Goal: Information Seeking & Learning: Find specific fact

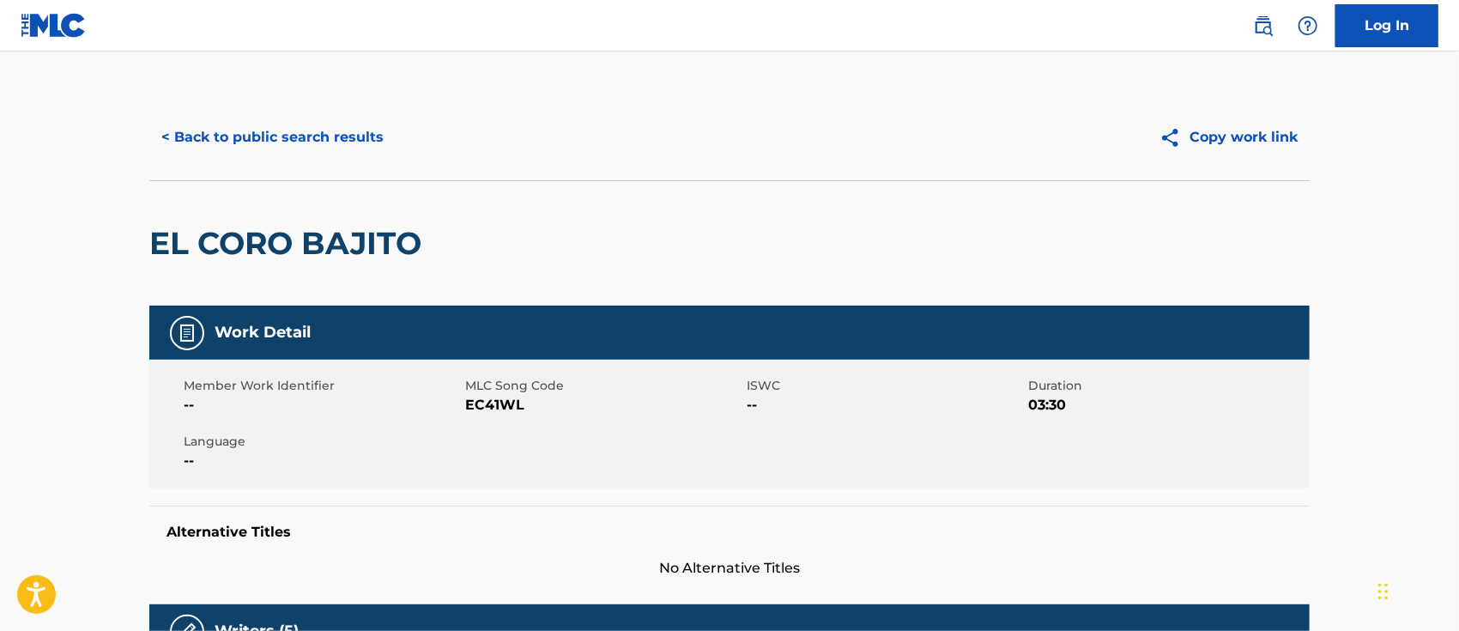
click at [1217, 142] on button "Copy work link" at bounding box center [1228, 137] width 162 height 43
click at [1259, 14] on link at bounding box center [1263, 26] width 34 height 34
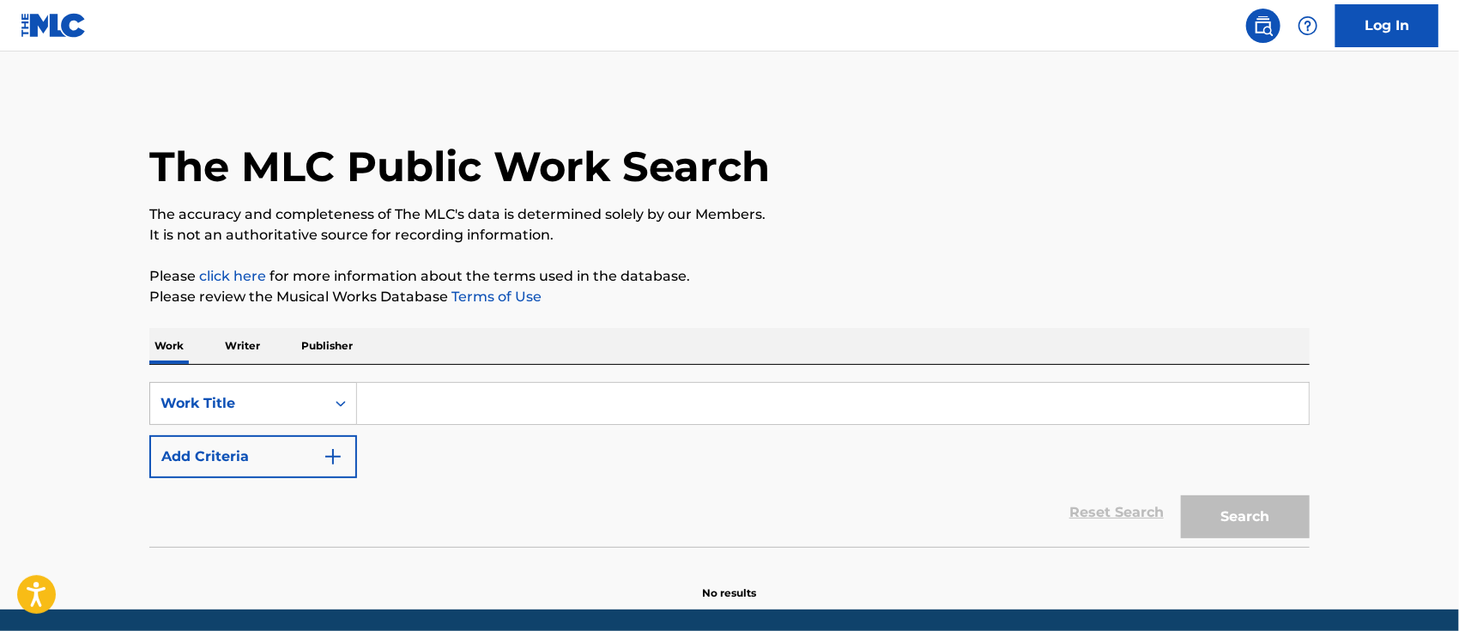
click at [487, 390] on input "Search Form" at bounding box center [832, 403] width 951 height 41
paste input "[URL][DOMAIN_NAME]"
type input "[URL][DOMAIN_NAME]"
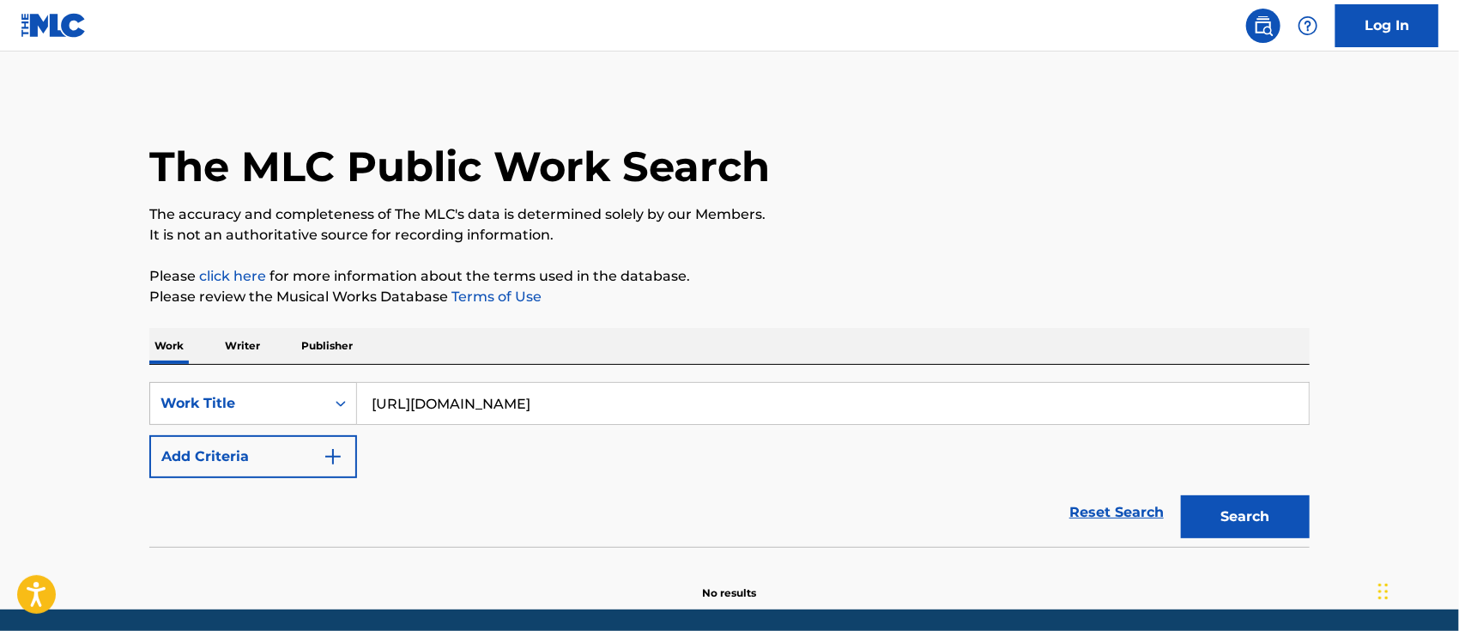
drag, startPoint x: 693, startPoint y: 404, endPoint x: 0, endPoint y: 381, distance: 693.6
click at [158, 391] on div "SearchWithCriteria65c18626-4a4e-4830-98e0-b7bdc0392e3f Work Title [URL][DOMAIN_…" at bounding box center [729, 403] width 1160 height 43
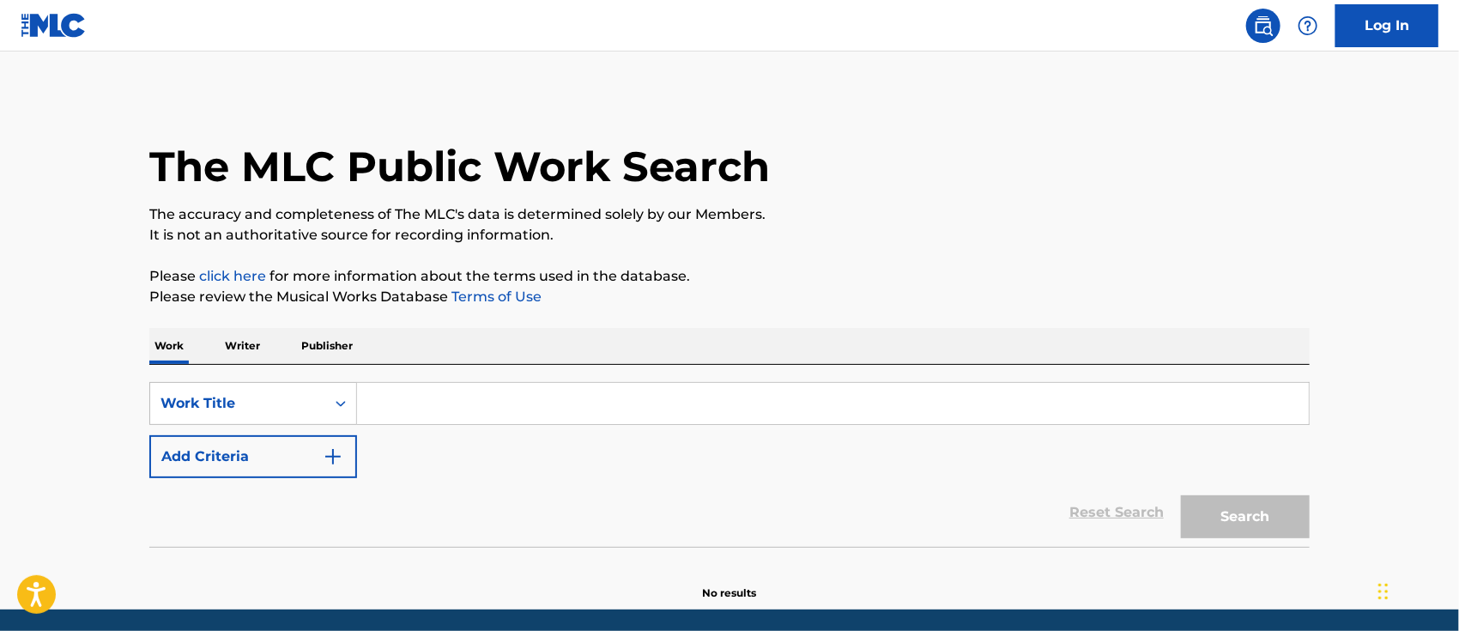
click at [389, 397] on input "Search Form" at bounding box center [832, 403] width 951 height 41
paste input "CIRCUITO"
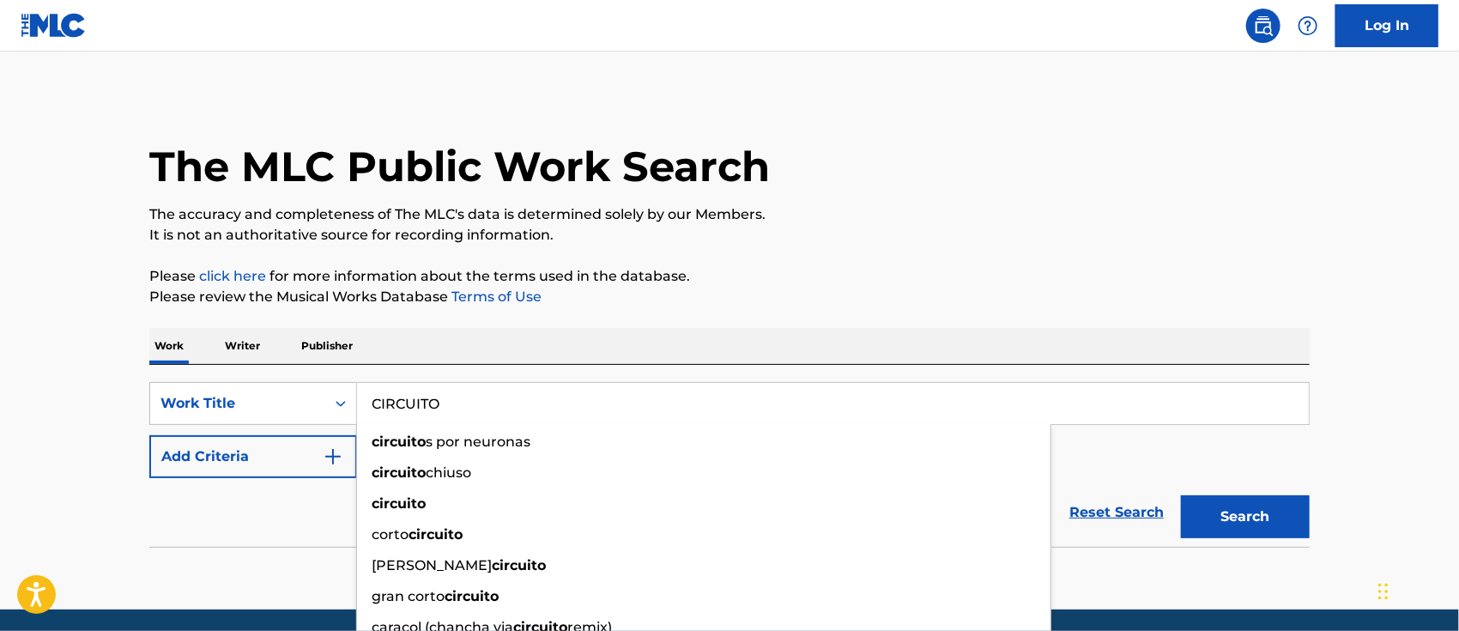
type input "CIRCUITO"
click at [335, 455] on img "Search Form" at bounding box center [333, 456] width 21 height 21
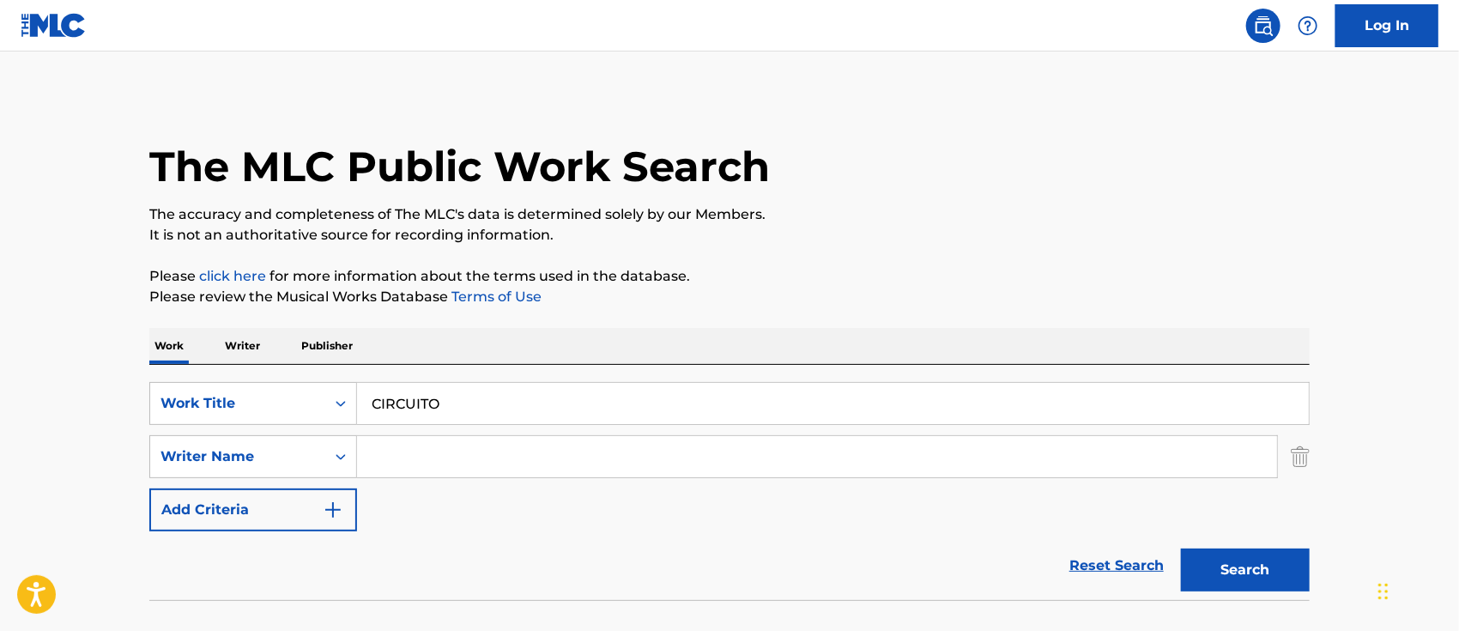
click at [397, 450] on input "Search Form" at bounding box center [817, 456] width 920 height 41
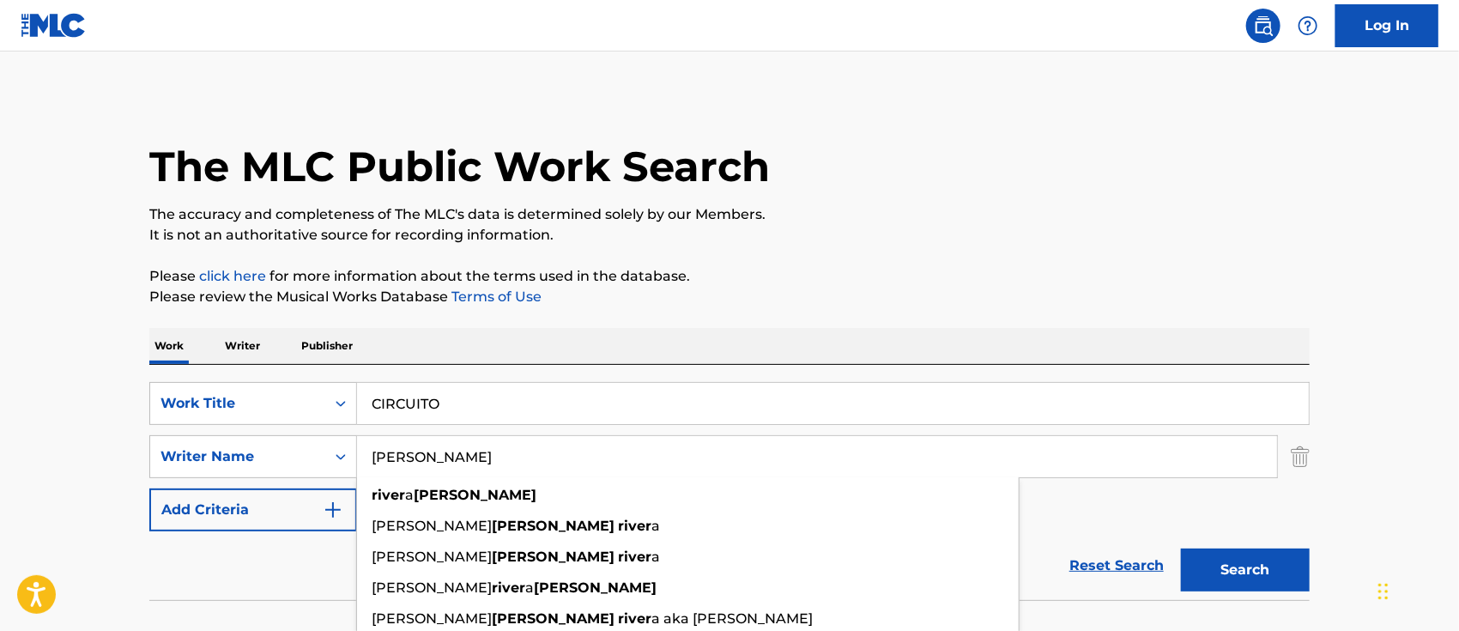
click at [1181, 548] on button "Search" at bounding box center [1245, 569] width 129 height 43
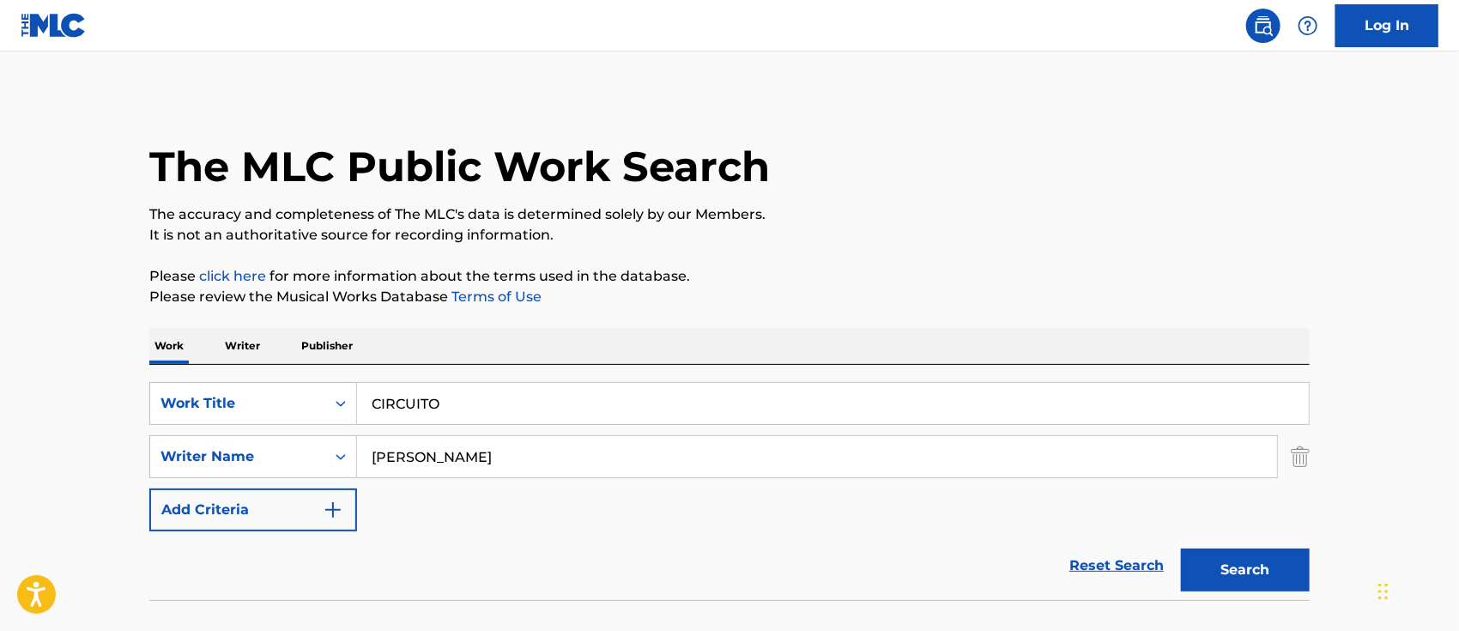
scroll to position [113, 0]
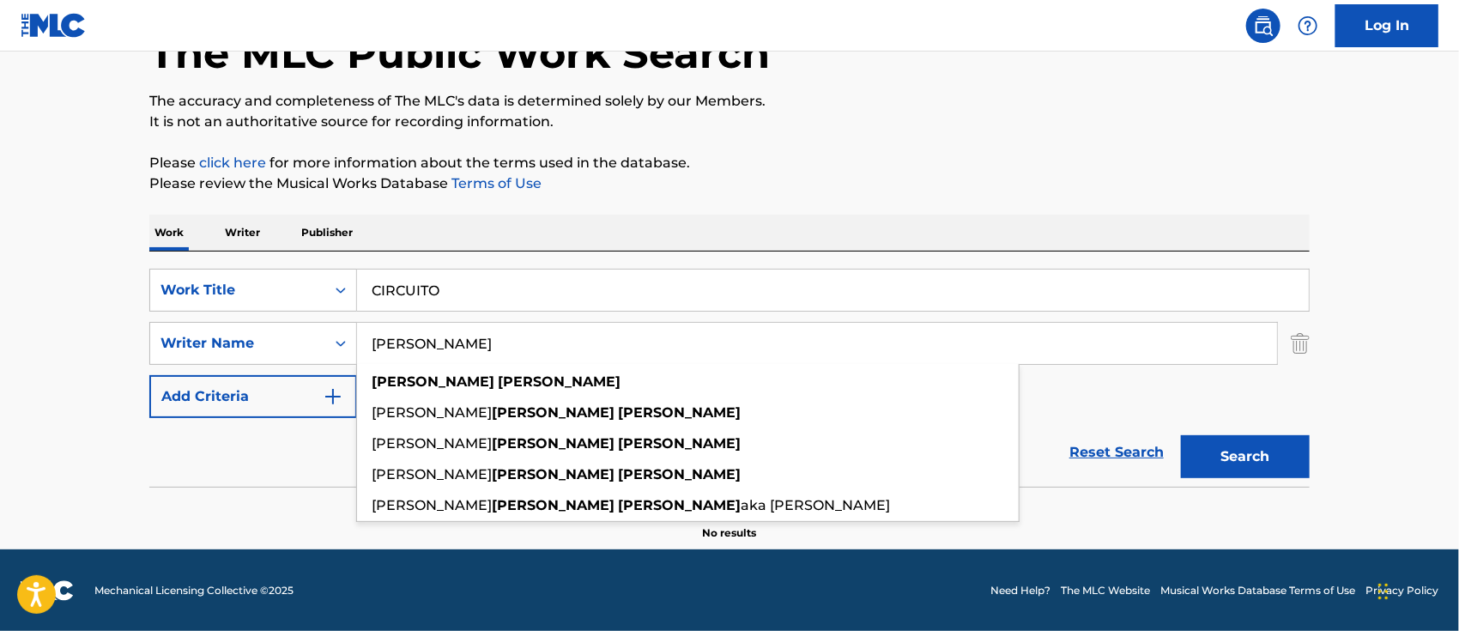
drag, startPoint x: 525, startPoint y: 345, endPoint x: 118, endPoint y: 342, distance: 407.5
click at [136, 344] on div "The MLC Public Work Search The accuracy and completeness of The MLC's data is d…" at bounding box center [729, 260] width 1201 height 559
paste input "[PERSON_NAME] (CO - CNTRY)"
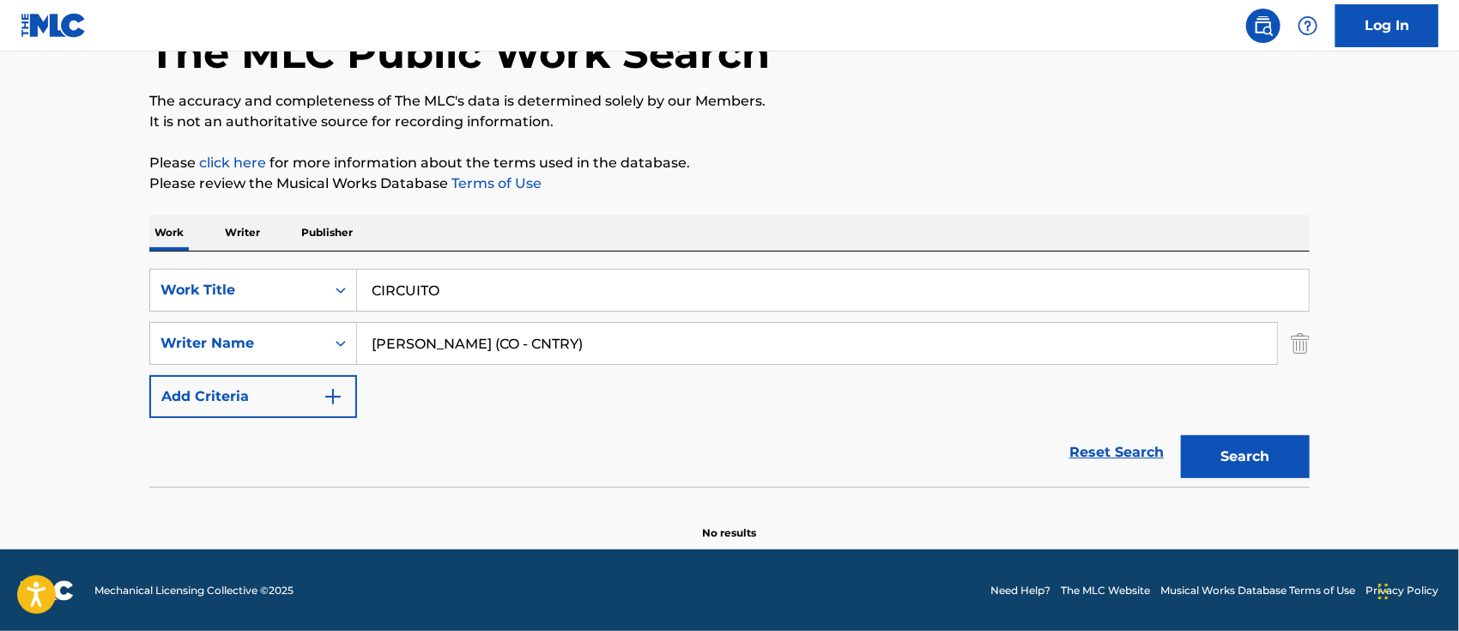
drag, startPoint x: 577, startPoint y: 349, endPoint x: 487, endPoint y: 339, distance: 89.8
click at [487, 339] on input "[PERSON_NAME] (CO - CNTRY)" at bounding box center [817, 343] width 920 height 41
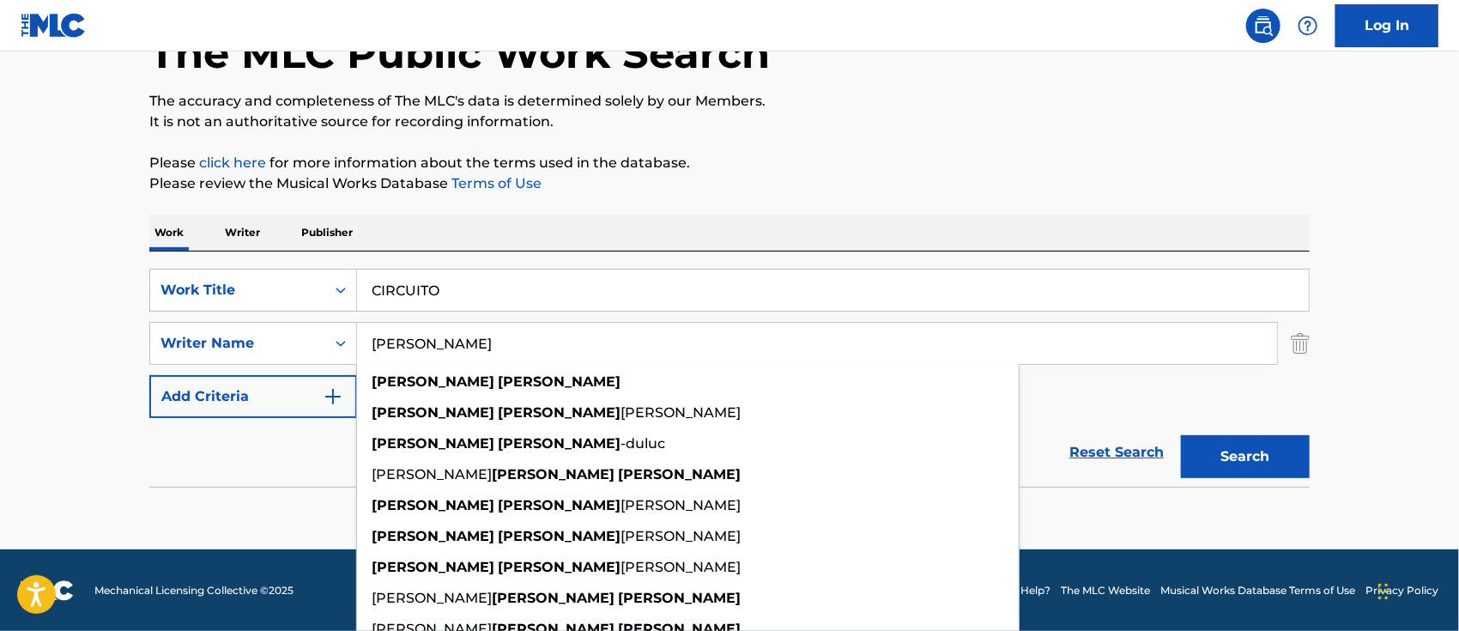
type input "[PERSON_NAME]"
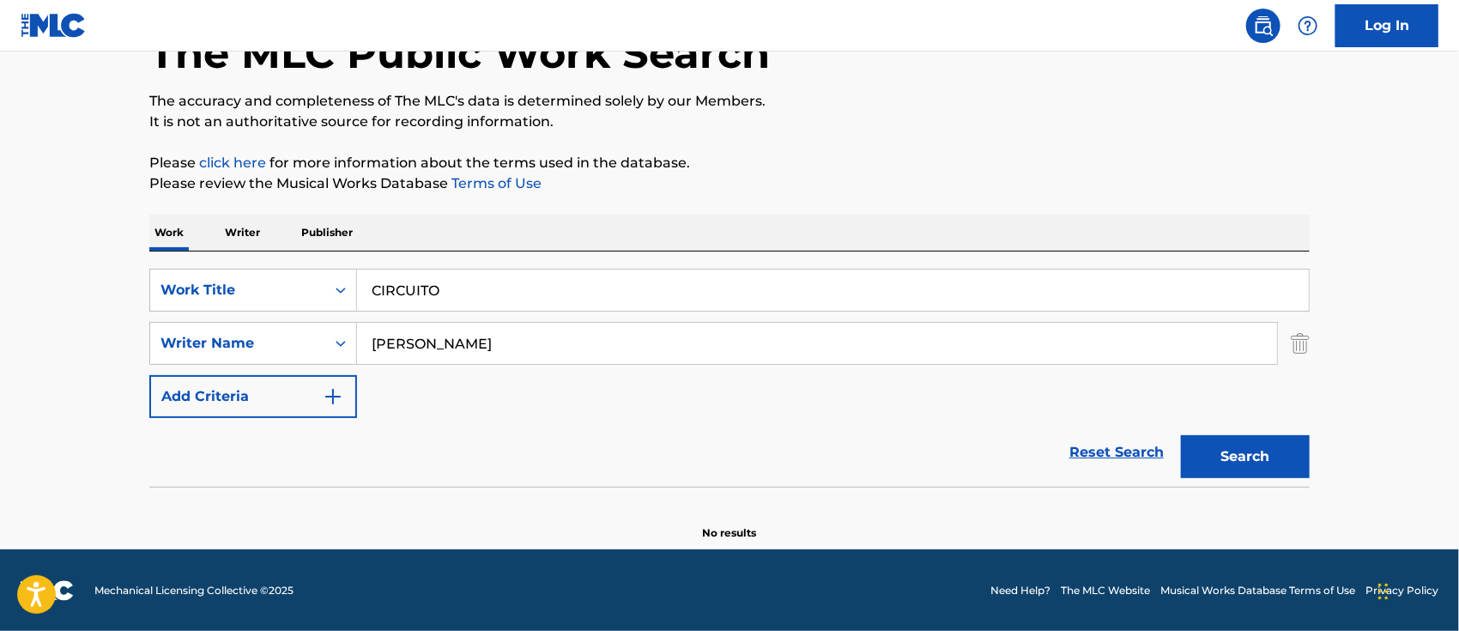
click at [1239, 444] on button "Search" at bounding box center [1245, 456] width 129 height 43
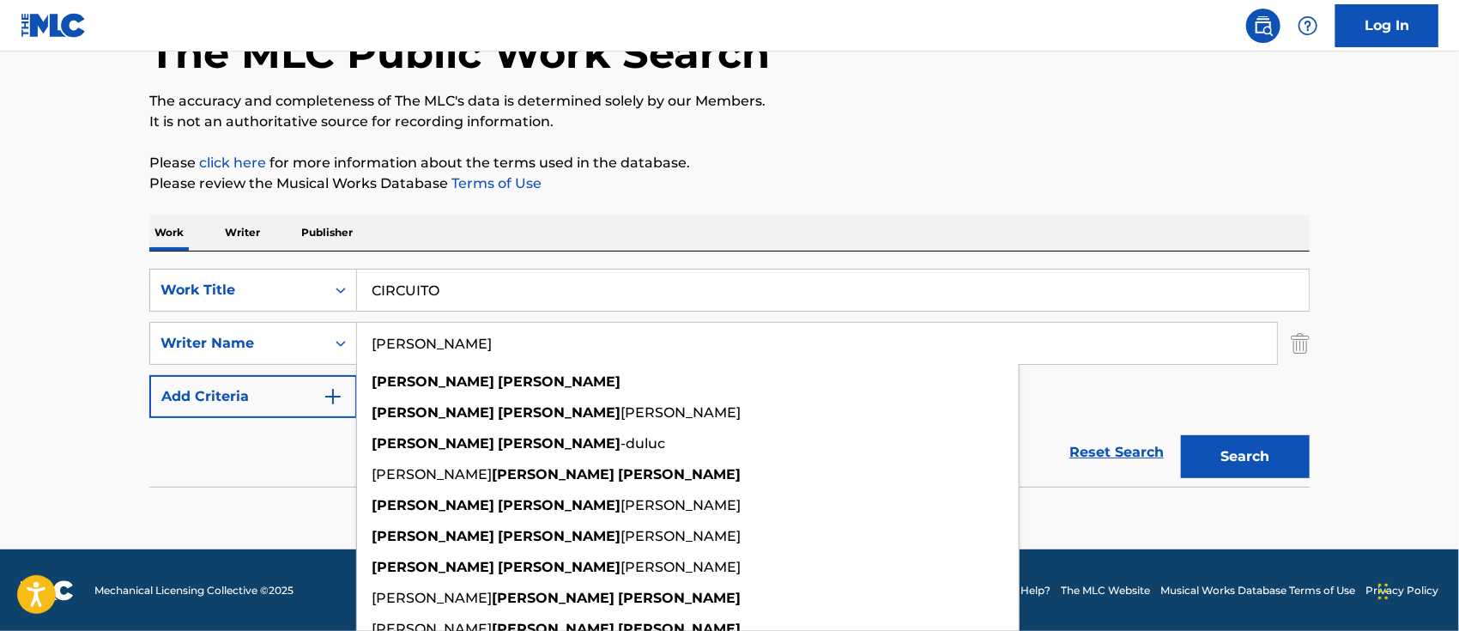
drag, startPoint x: 563, startPoint y: 332, endPoint x: 362, endPoint y: 335, distance: 200.8
click at [363, 335] on input "[PERSON_NAME]" at bounding box center [817, 343] width 920 height 41
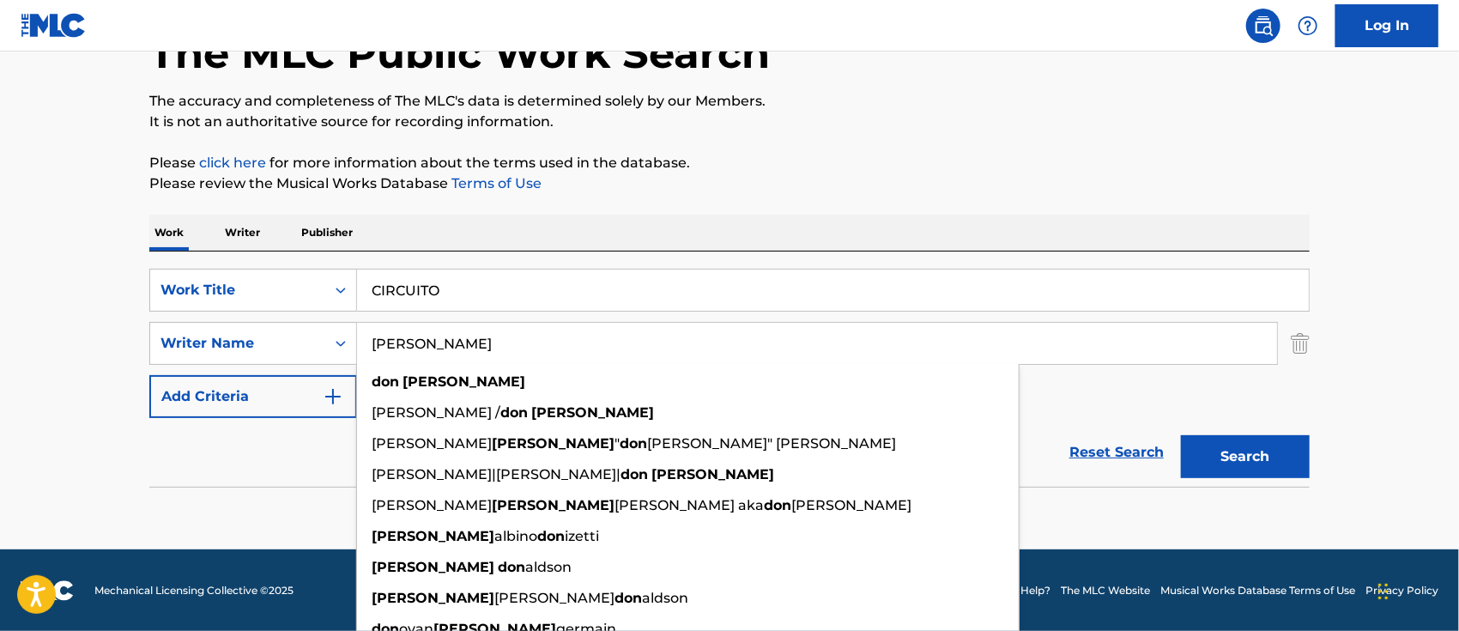
click at [1181, 435] on button "Search" at bounding box center [1245, 456] width 129 height 43
drag, startPoint x: 522, startPoint y: 336, endPoint x: 275, endPoint y: 331, distance: 247.1
click at [281, 329] on div "SearchWithCriteriaf1264ef7-a6e5-4f9d-84f2-3f4cc38c4b2c Writer Name [PERSON_NAME…" at bounding box center [729, 343] width 1160 height 43
paste input "[PERSON_NAME] [PERSON_NAME]"
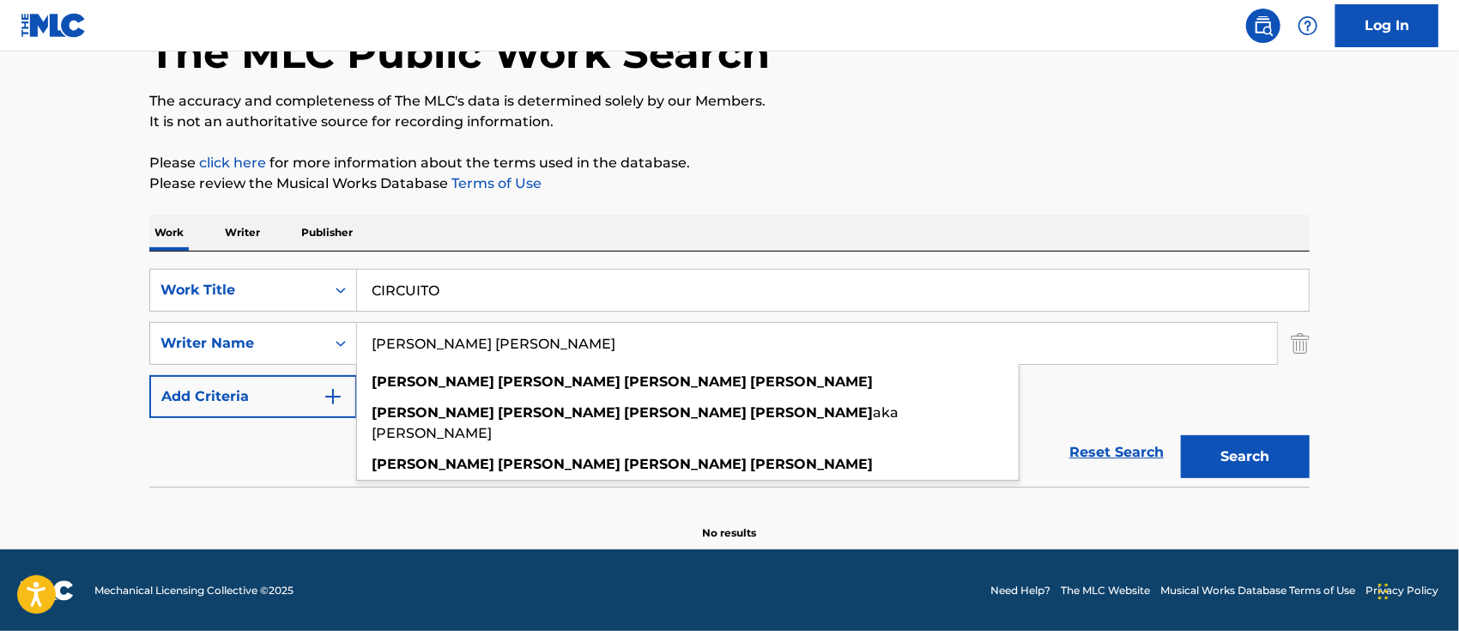
click at [1208, 446] on button "Search" at bounding box center [1245, 456] width 129 height 43
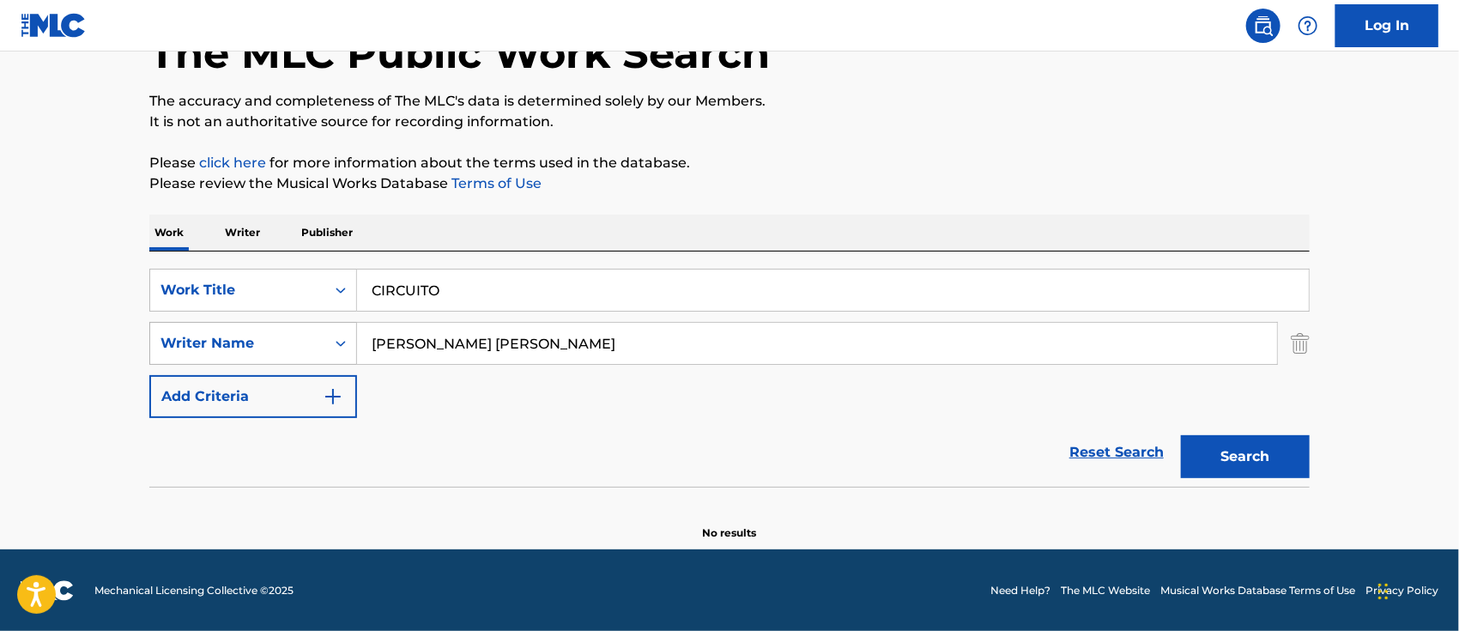
drag, startPoint x: 397, startPoint y: 339, endPoint x: 288, endPoint y: 337, distance: 109.0
click at [310, 337] on div "SearchWithCriteriaf1264ef7-a6e5-4f9d-84f2-3f4cc38c4b2c Writer Name [PERSON_NAME…" at bounding box center [729, 343] width 1160 height 43
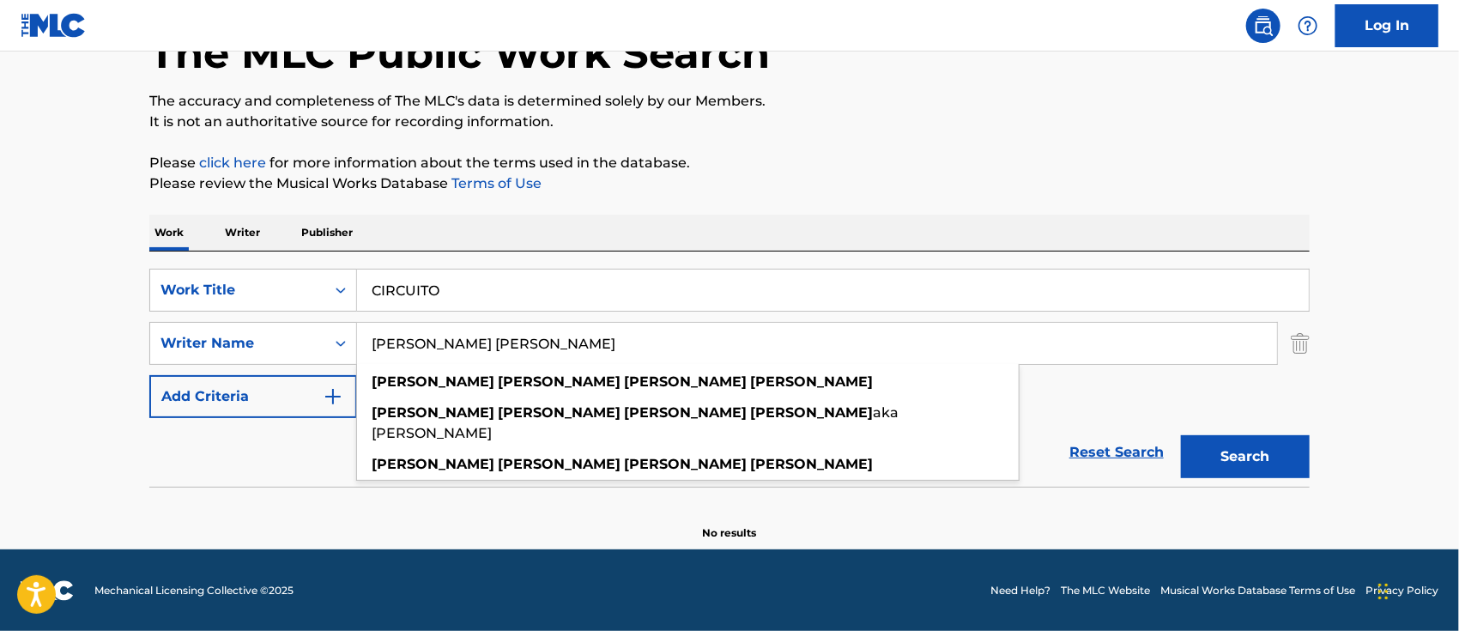
paste input "CROWN P MUSIC PUBLISHING"
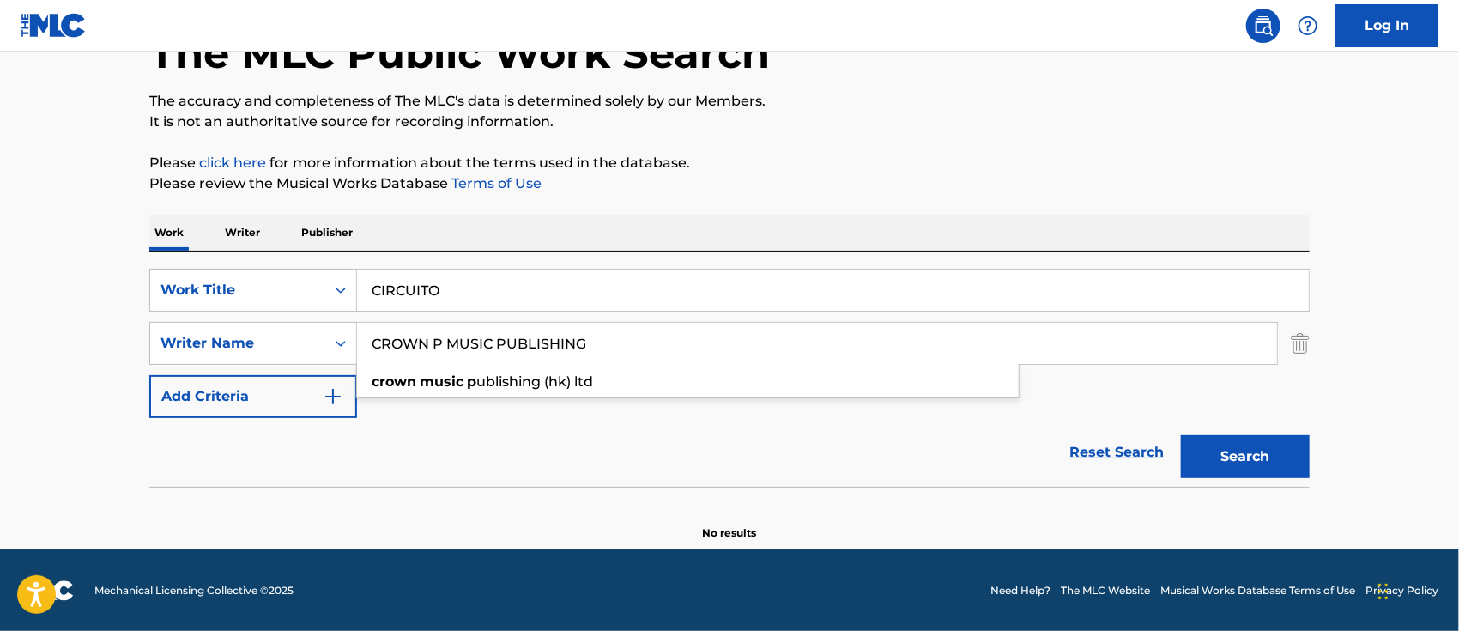
click at [1210, 464] on button "Search" at bounding box center [1245, 456] width 129 height 43
drag, startPoint x: 577, startPoint y: 341, endPoint x: 241, endPoint y: 341, distance: 335.5
click at [279, 343] on div "SearchWithCriteriaf1264ef7-a6e5-4f9d-84f2-3f4cc38c4b2c Writer Name CROWN P MUSI…" at bounding box center [729, 343] width 1160 height 43
paste input "[PERSON_NAME]"
click at [1277, 450] on button "Search" at bounding box center [1245, 456] width 129 height 43
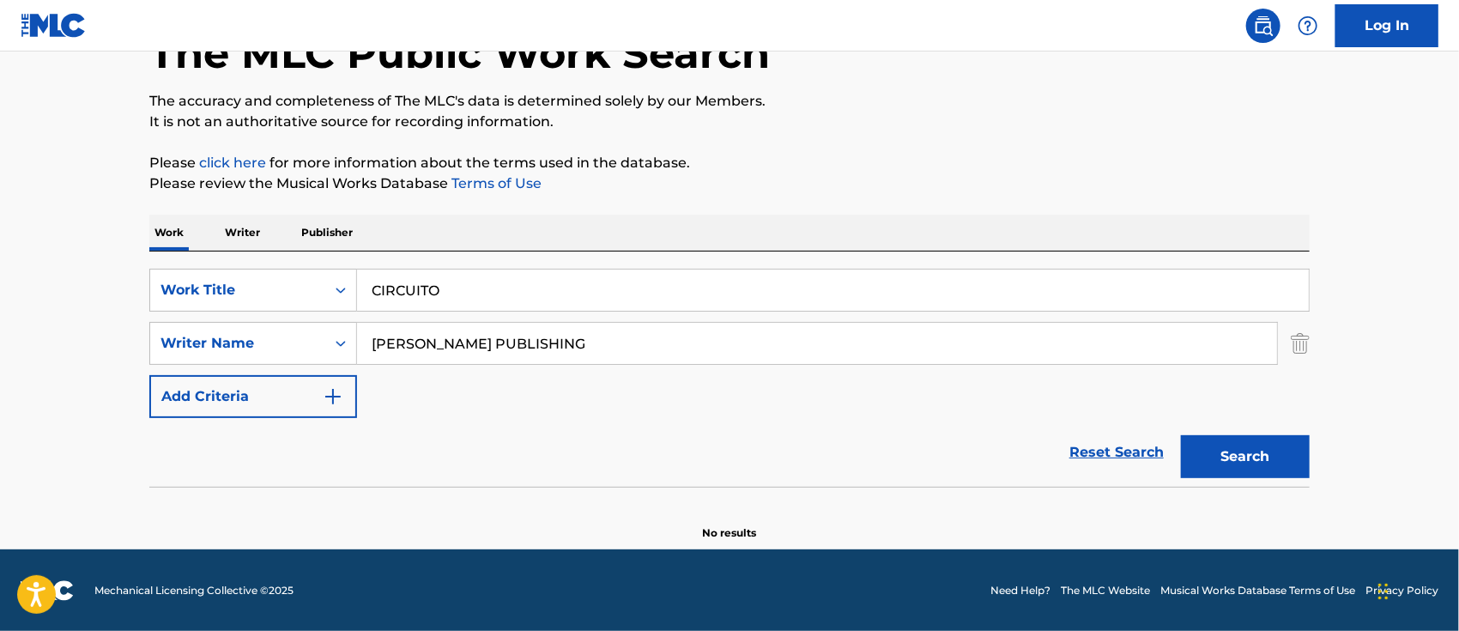
drag, startPoint x: 691, startPoint y: 341, endPoint x: 45, endPoint y: 326, distance: 646.2
click at [150, 334] on div "SearchWithCriteriaf1264ef7-a6e5-4f9d-84f2-3f4cc38c4b2c Writer Name [PERSON_NAME…" at bounding box center [729, 343] width 1160 height 43
paste input "IR [PERSON_NAME] MUSIC"
click at [573, 438] on div "Reset Search Search" at bounding box center [729, 452] width 1160 height 69
click at [1213, 458] on button "Search" at bounding box center [1245, 456] width 129 height 43
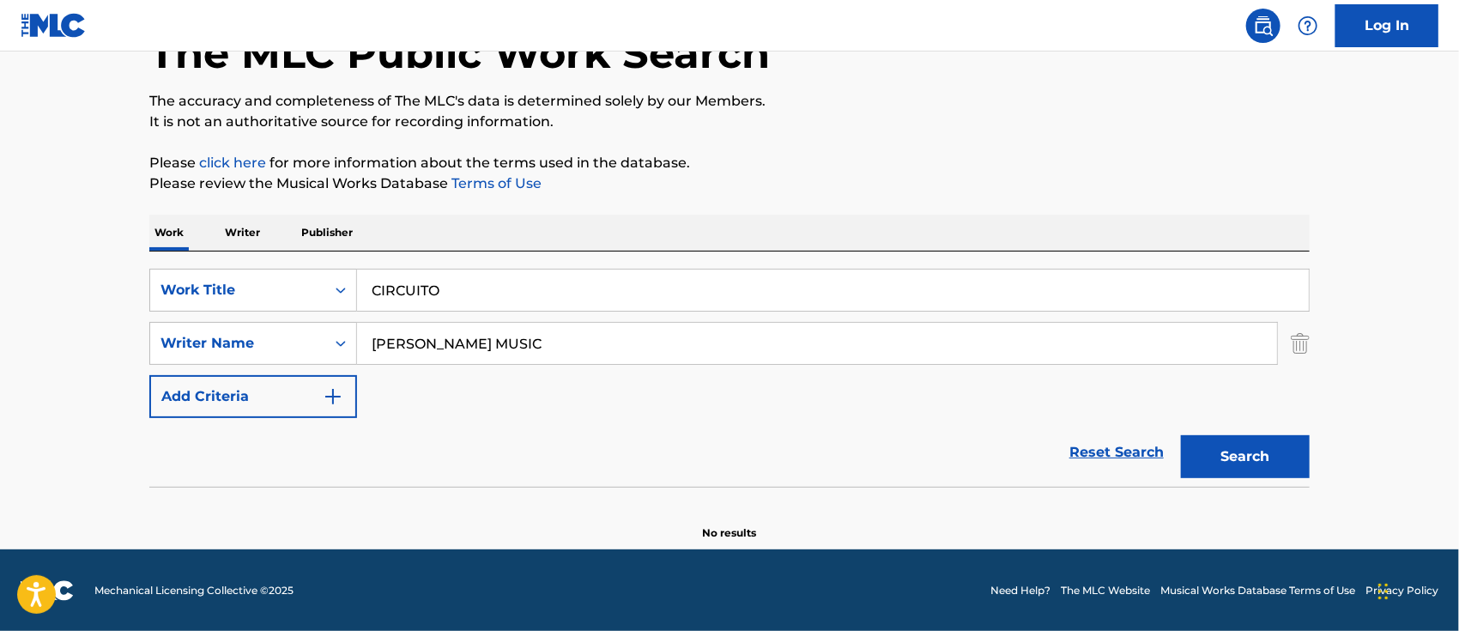
drag, startPoint x: 426, startPoint y: 325, endPoint x: 100, endPoint y: 316, distance: 325.3
click at [239, 319] on div "SearchWithCriteria65c18626-4a4e-4830-98e0-b7bdc0392e3f Work Title CIRCUITO Sear…" at bounding box center [729, 343] width 1160 height 149
paste input "[PERSON_NAME] [PERSON_NAME]"
click at [33, 352] on main "The MLC Public Work Search The accuracy and completeness of The MLC's data is d…" at bounding box center [729, 243] width 1459 height 611
click at [1253, 458] on button "Search" at bounding box center [1245, 456] width 129 height 43
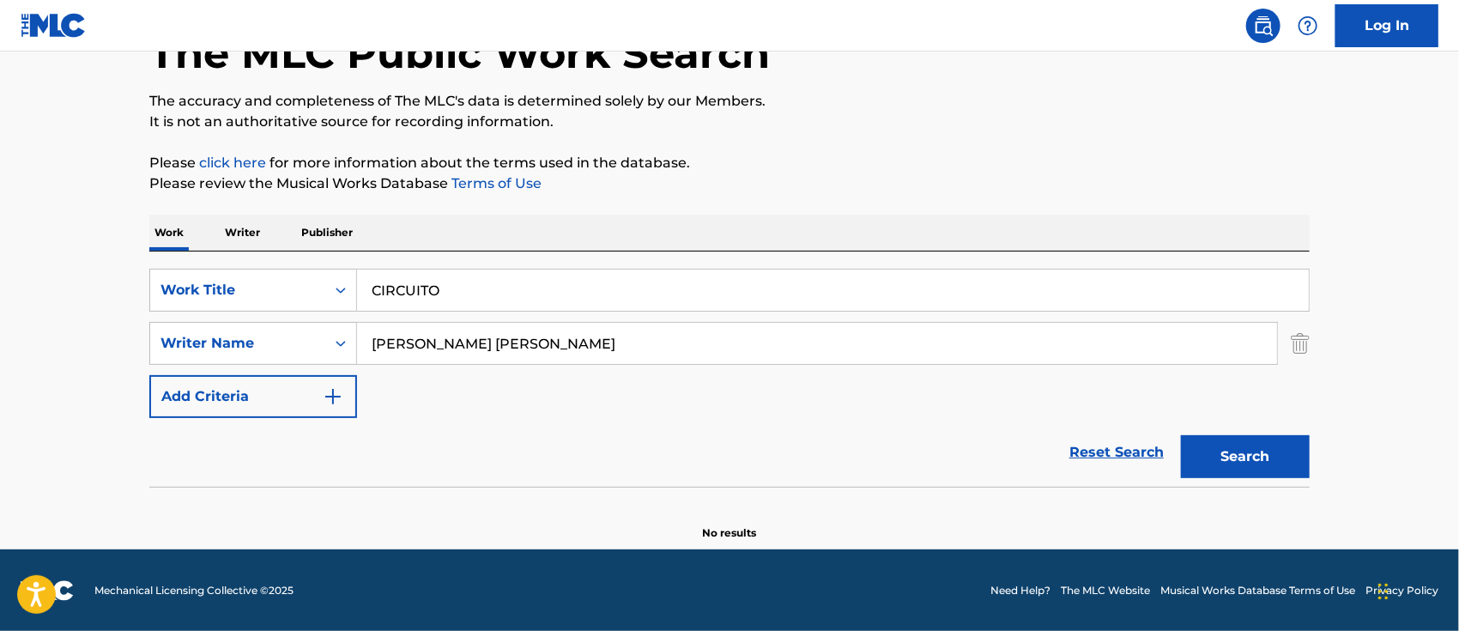
drag, startPoint x: 611, startPoint y: 346, endPoint x: 98, endPoint y: 322, distance: 513.6
click at [124, 323] on main "The MLC Public Work Search The accuracy and completeness of The MLC's data is d…" at bounding box center [729, 243] width 1459 height 611
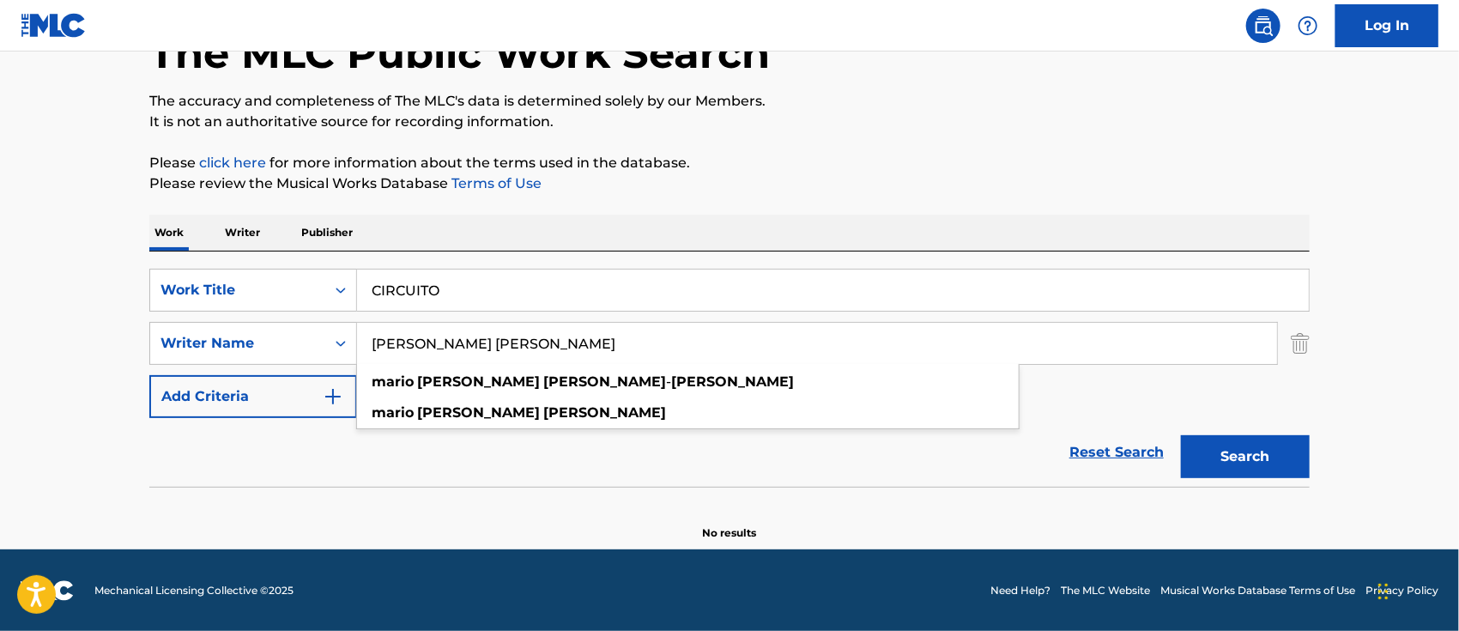
paste input "[PERSON_NAME] [PERSON_NAME] [PERSON_NAME]"
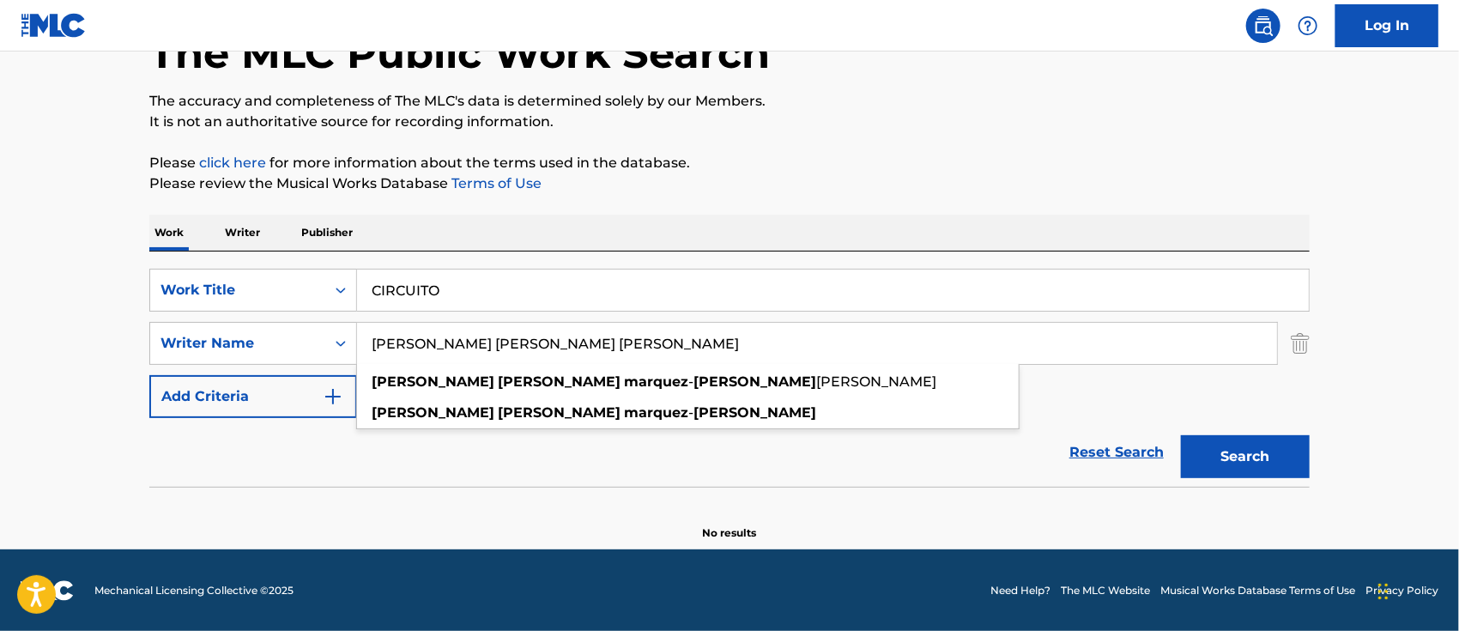
drag, startPoint x: 69, startPoint y: 369, endPoint x: 614, endPoint y: 430, distance: 549.1
click at [69, 370] on main "The MLC Public Work Search The accuracy and completeness of The MLC's data is d…" at bounding box center [729, 243] width 1459 height 611
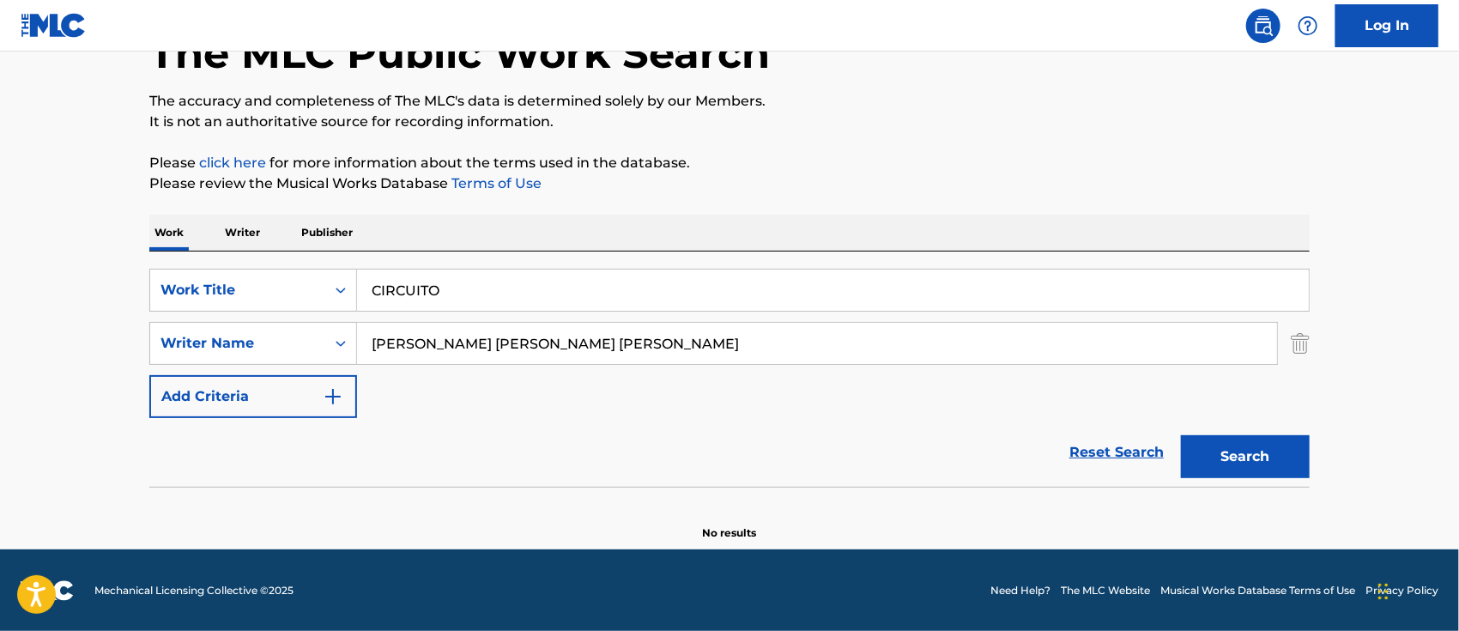
click at [1208, 450] on button "Search" at bounding box center [1245, 456] width 129 height 43
drag, startPoint x: 695, startPoint y: 331, endPoint x: 252, endPoint y: 333, distance: 442.7
click at [260, 333] on div "SearchWithCriteriaf1264ef7-a6e5-4f9d-84f2-3f4cc38c4b2c Writer Name [PERSON_NAME…" at bounding box center [729, 343] width 1160 height 43
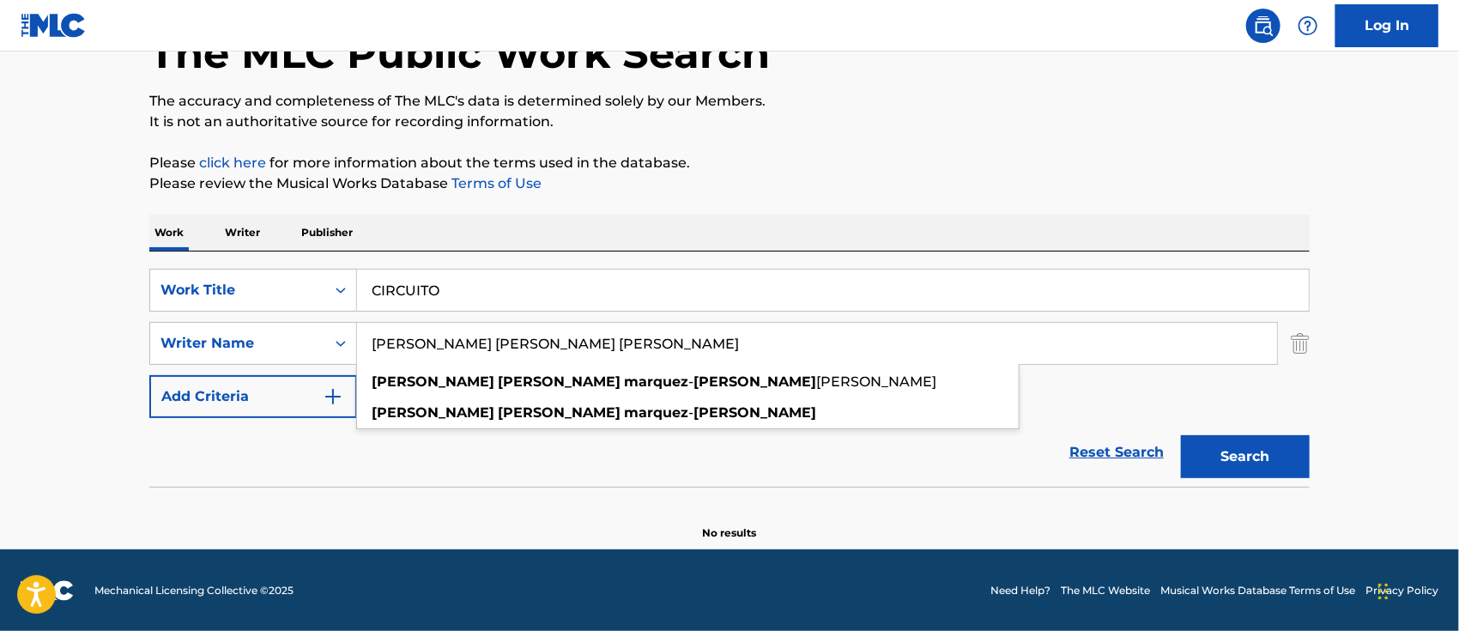
paste input "[PERSON_NAME] [PERSON_NAME]"
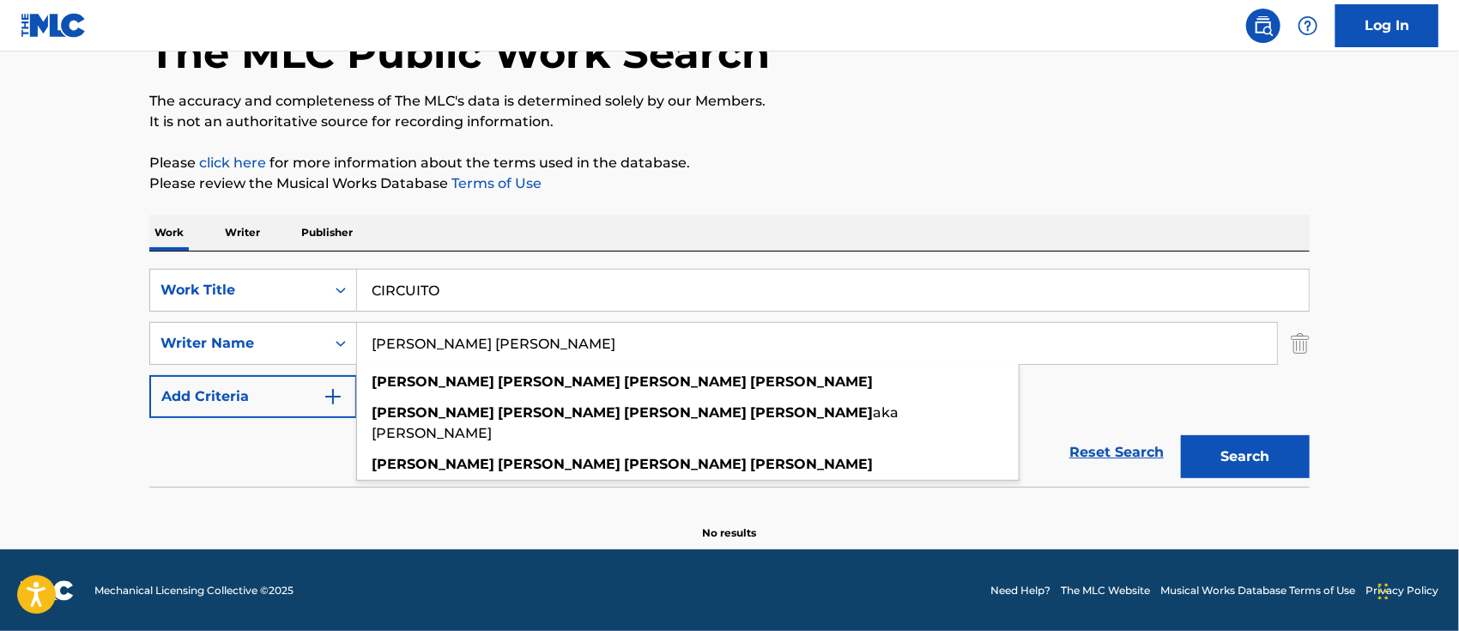
type input "[PERSON_NAME] [PERSON_NAME]"
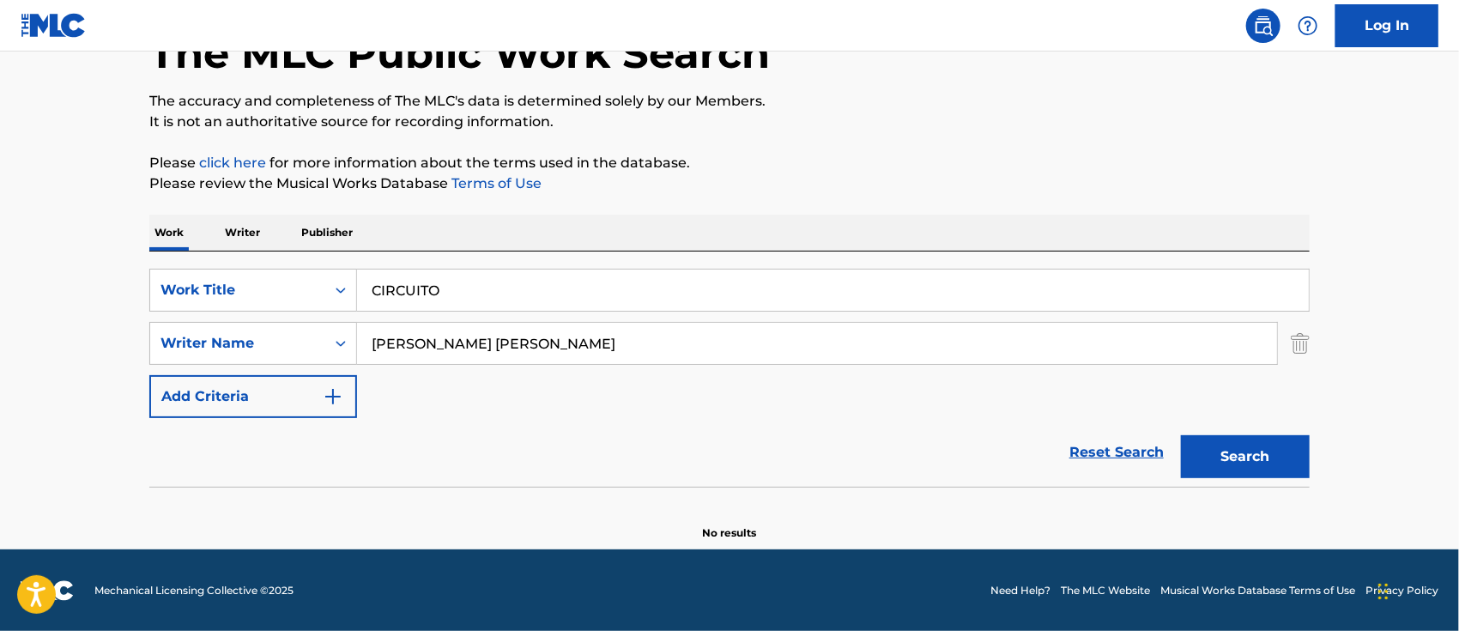
click at [1208, 453] on button "Search" at bounding box center [1245, 456] width 129 height 43
drag, startPoint x: 330, startPoint y: 296, endPoint x: 68, endPoint y: 279, distance: 263.1
click at [141, 287] on div "The MLC Public Work Search The accuracy and completeness of The MLC's data is d…" at bounding box center [729, 260] width 1201 height 559
click at [149, 465] on div "Reset Search Search" at bounding box center [729, 452] width 1160 height 69
drag, startPoint x: 494, startPoint y: 293, endPoint x: 137, endPoint y: 295, distance: 356.9
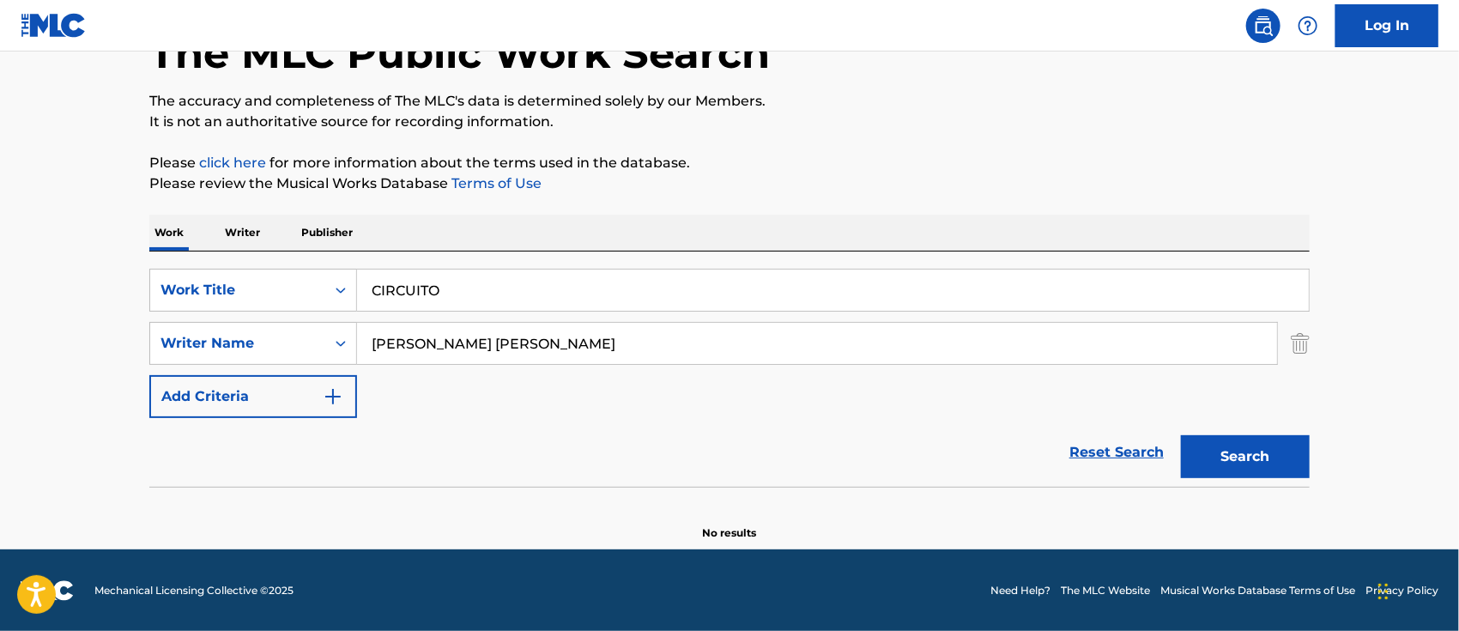
click at [192, 295] on div "SearchWithCriteria65c18626-4a4e-4830-98e0-b7bdc0392e3f Work Title CIRCUITO" at bounding box center [729, 290] width 1160 height 43
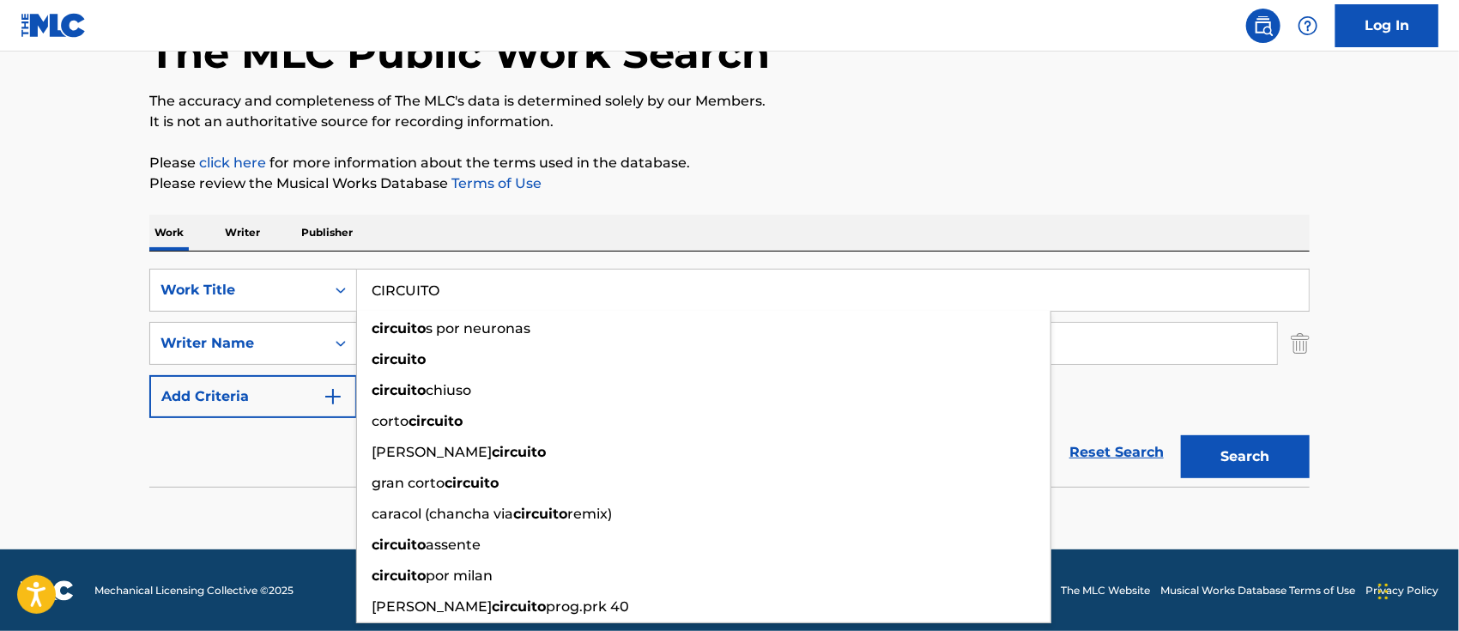
paste input "DANZA KODUR"
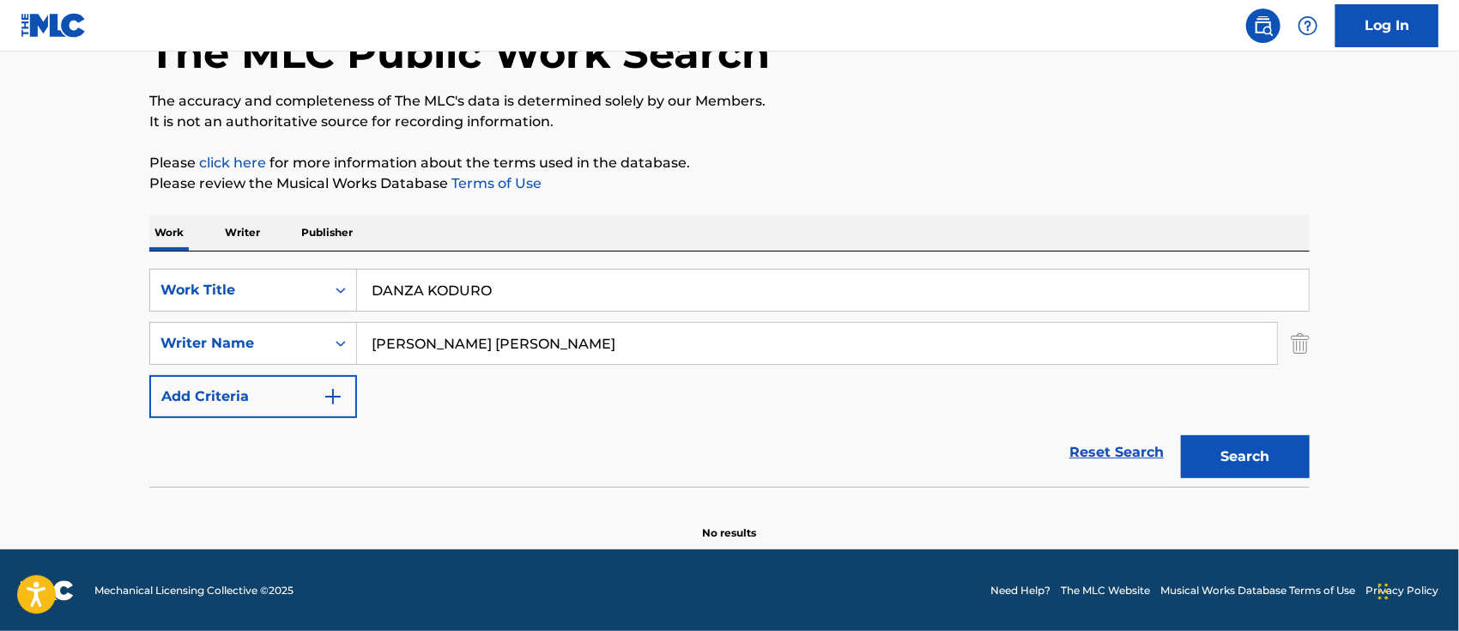
type input "DANZA KODURO"
click at [126, 388] on main "The MLC Public Work Search The accuracy and completeness of The MLC's data is d…" at bounding box center [729, 243] width 1459 height 611
click at [1258, 449] on button "Search" at bounding box center [1245, 456] width 129 height 43
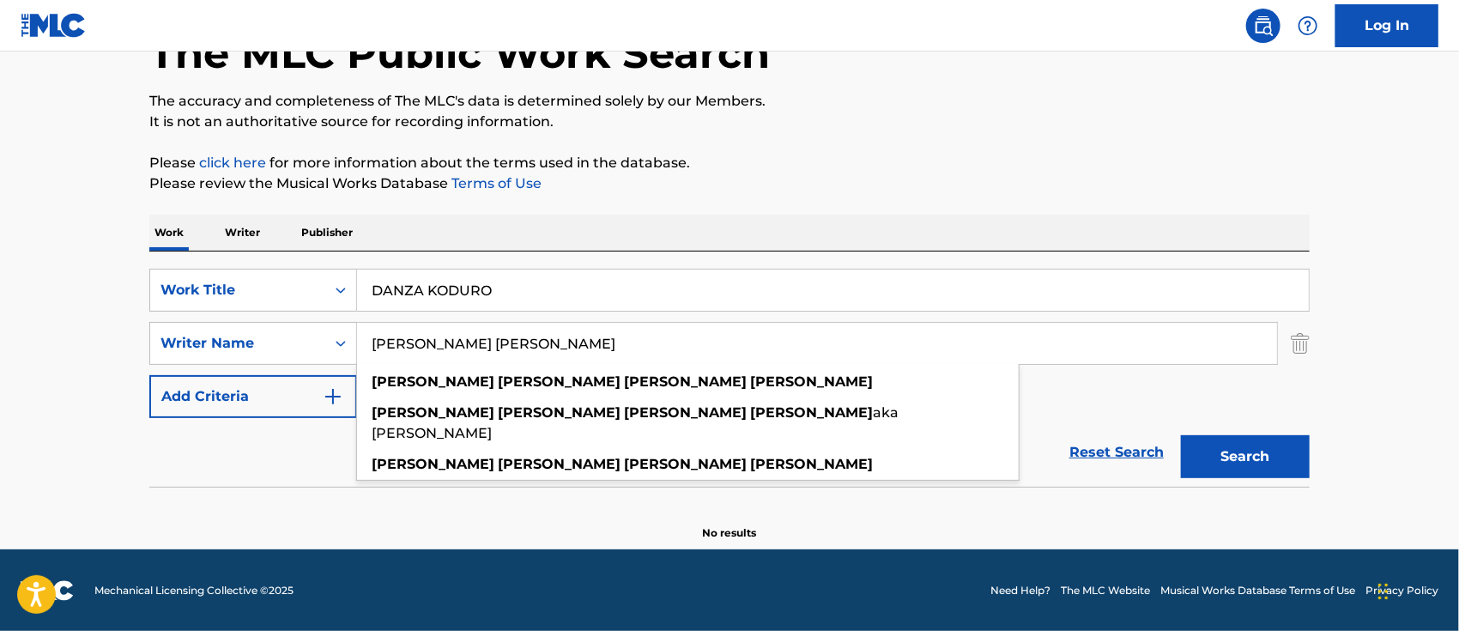
drag, startPoint x: 654, startPoint y: 340, endPoint x: 573, endPoint y: 341, distance: 80.7
click at [573, 341] on input "[PERSON_NAME] [PERSON_NAME]" at bounding box center [817, 343] width 920 height 41
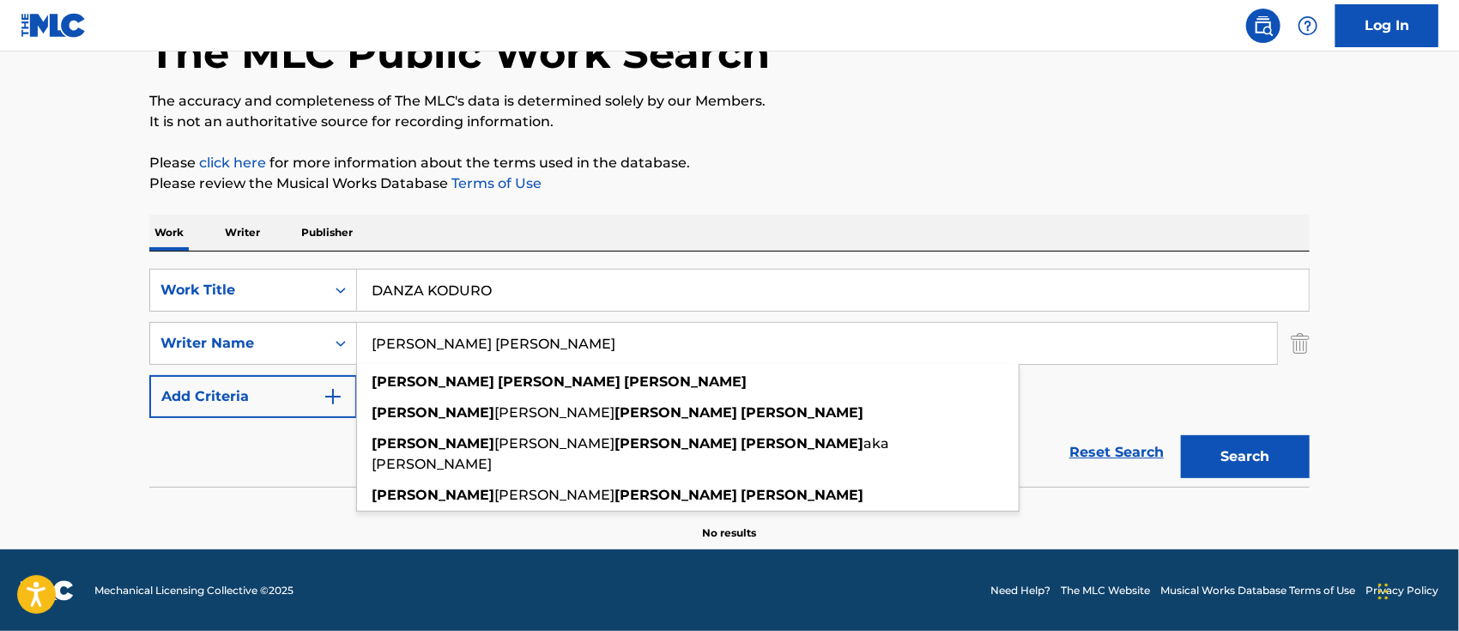
type input "[PERSON_NAME] [PERSON_NAME]"
click at [1181, 435] on button "Search" at bounding box center [1245, 456] width 129 height 43
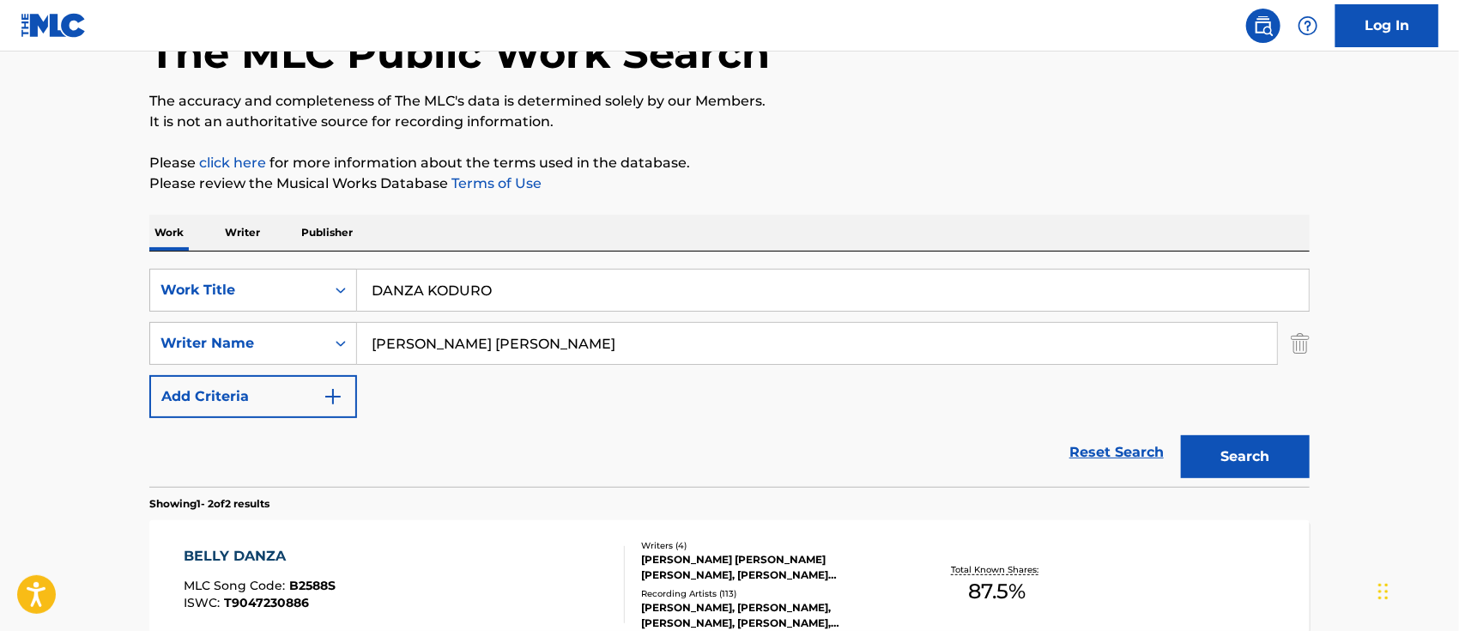
scroll to position [342, 0]
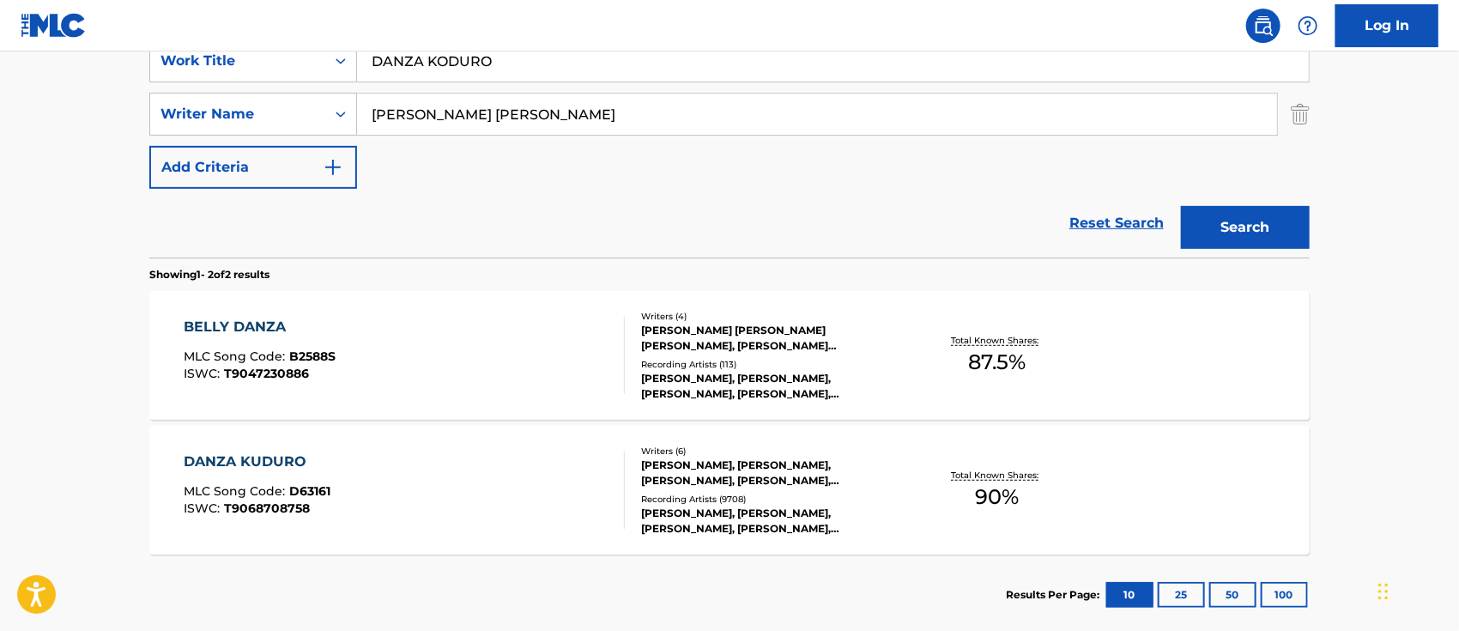
click at [547, 525] on div "DANZA KUDURO MLC Song Code : D63161 ISWC : T9068708758" at bounding box center [404, 489] width 441 height 77
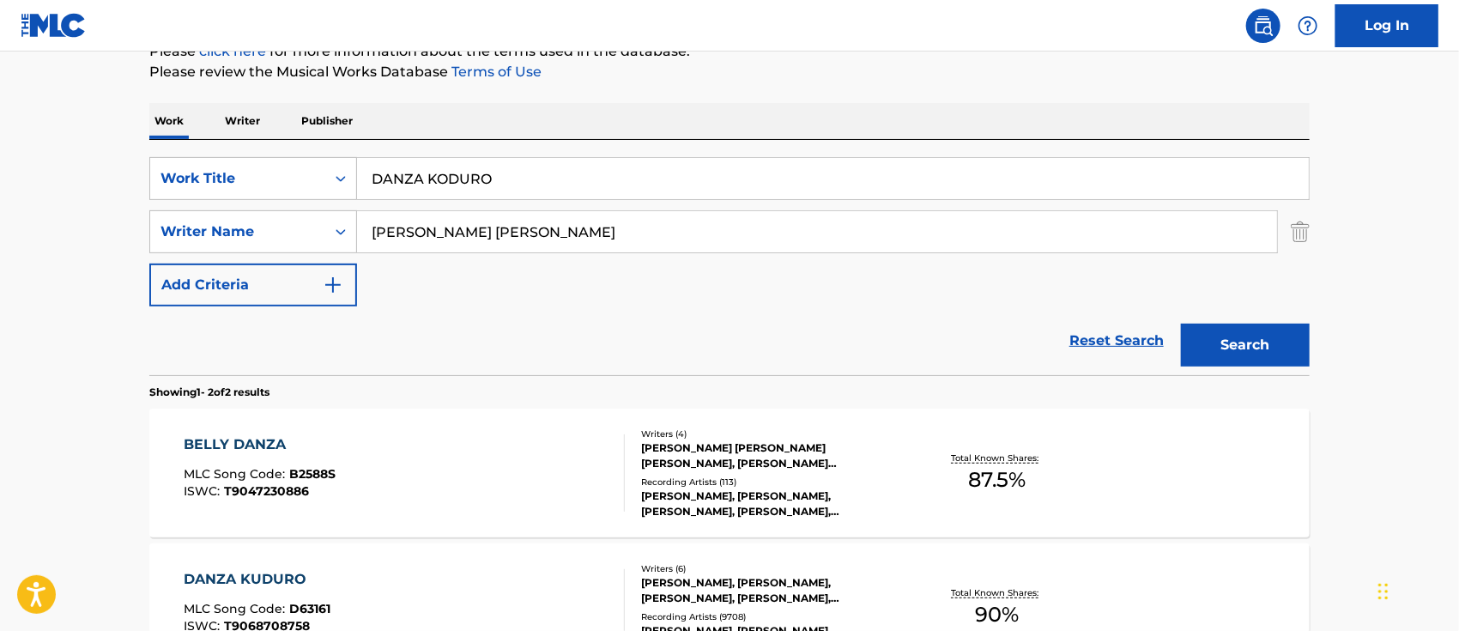
scroll to position [110, 0]
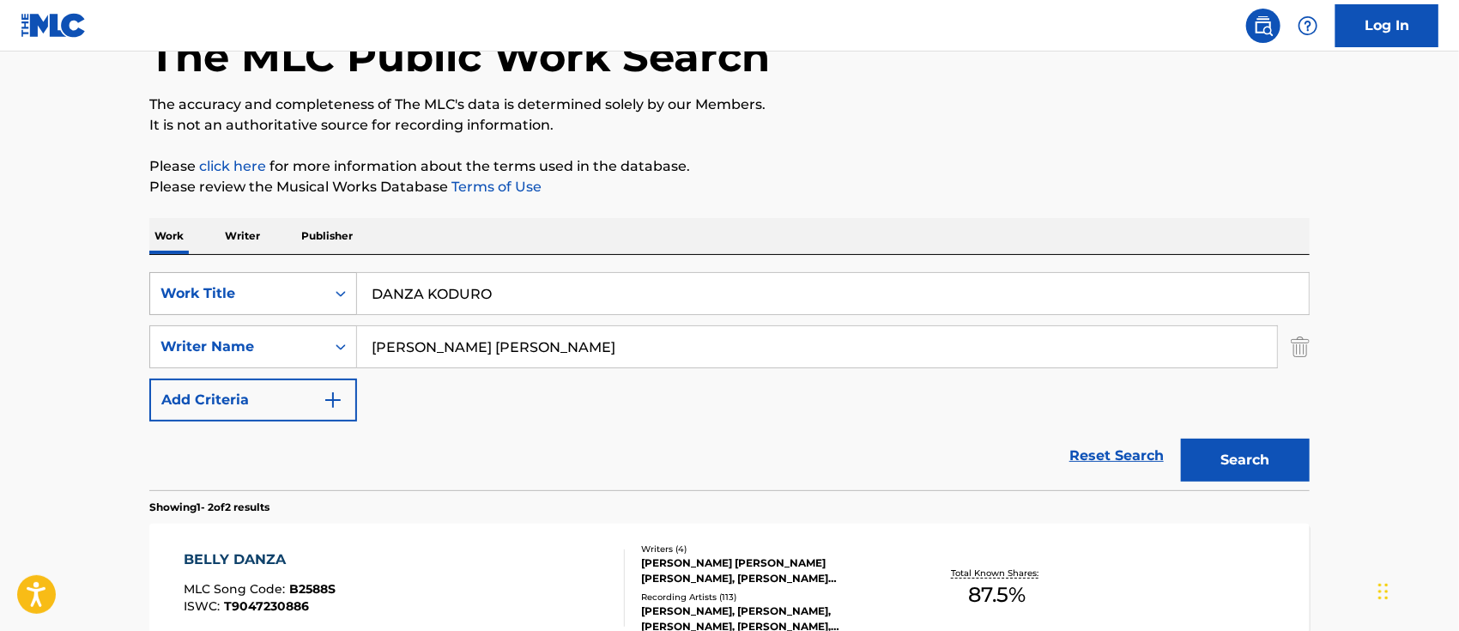
drag, startPoint x: 510, startPoint y: 289, endPoint x: 170, endPoint y: 288, distance: 340.6
click at [248, 289] on div "SearchWithCriteria65c18626-4a4e-4830-98e0-b7bdc0392e3f Work Title DANZA KODURO" at bounding box center [729, 293] width 1160 height 43
click at [559, 442] on div "Reset Search Search" at bounding box center [729, 455] width 1160 height 69
drag, startPoint x: 509, startPoint y: 292, endPoint x: 263, endPoint y: 285, distance: 245.5
click at [323, 288] on div "SearchWithCriteria65c18626-4a4e-4830-98e0-b7bdc0392e3f Work Title DANZA KODURO" at bounding box center [729, 293] width 1160 height 43
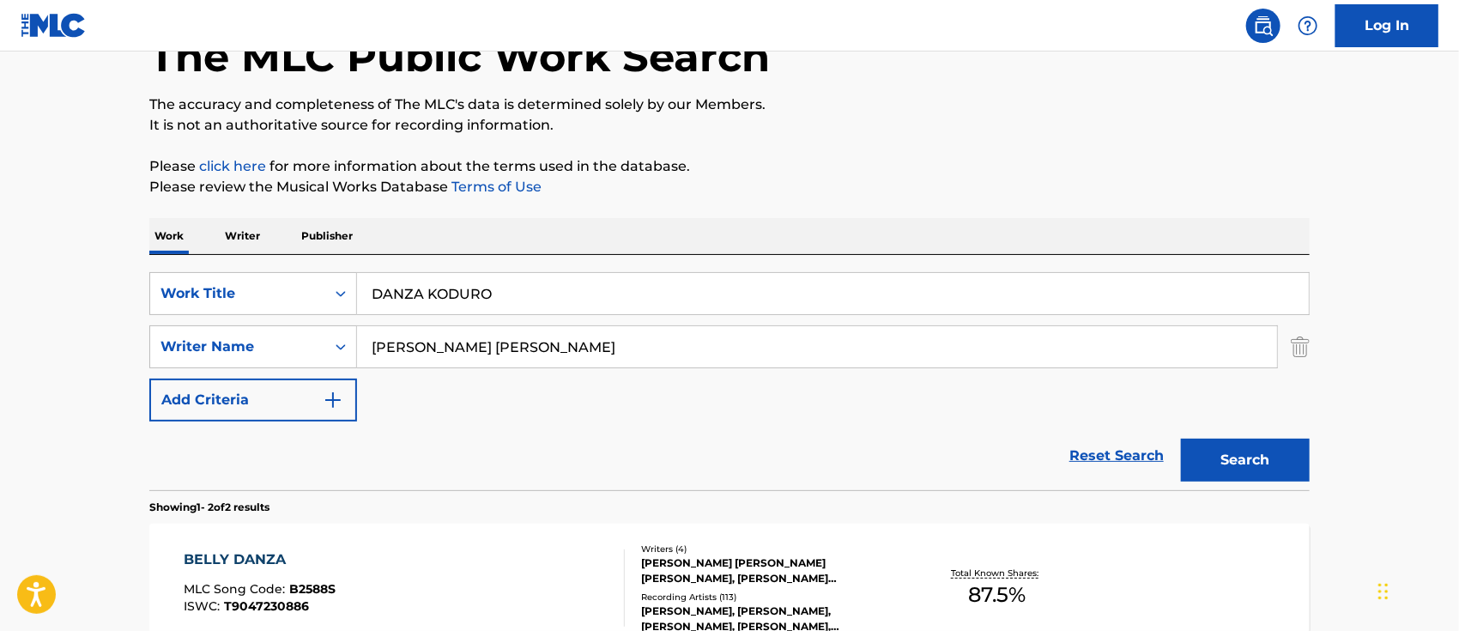
paste input "OBLA RODILLA"
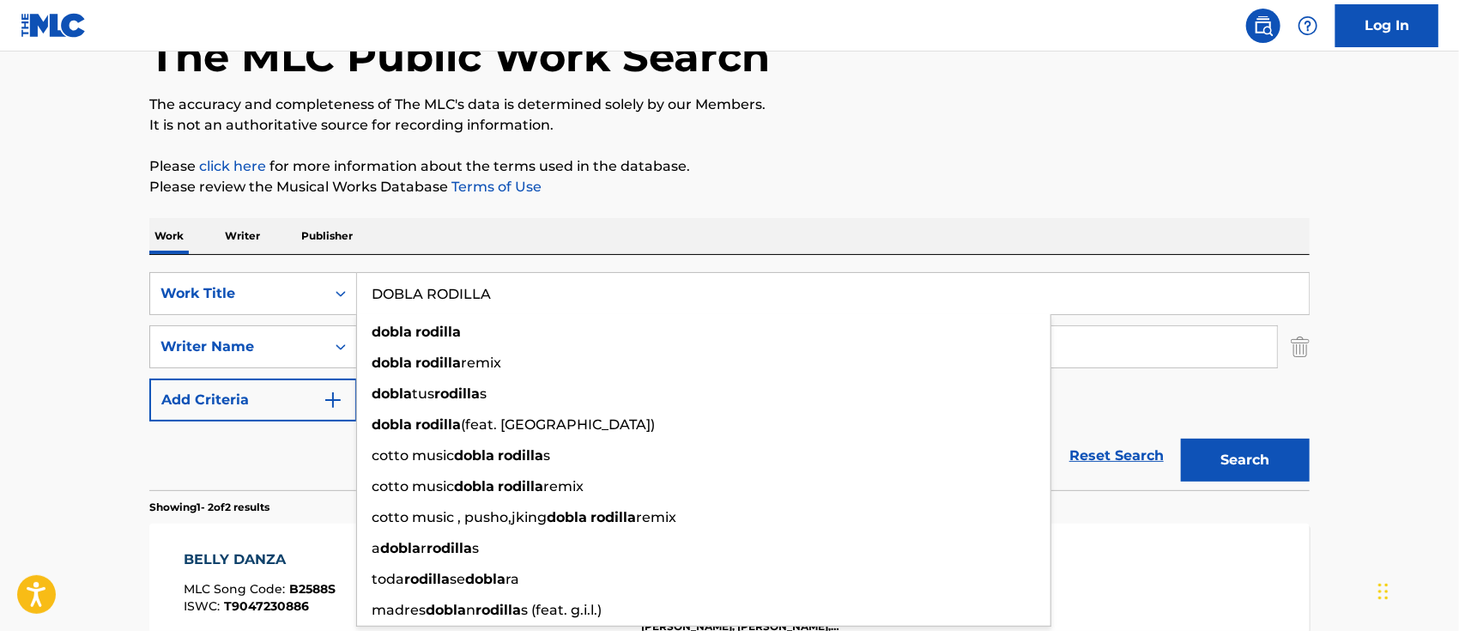
type input "DOBLA RODILLA"
click at [1275, 456] on button "Search" at bounding box center [1245, 459] width 129 height 43
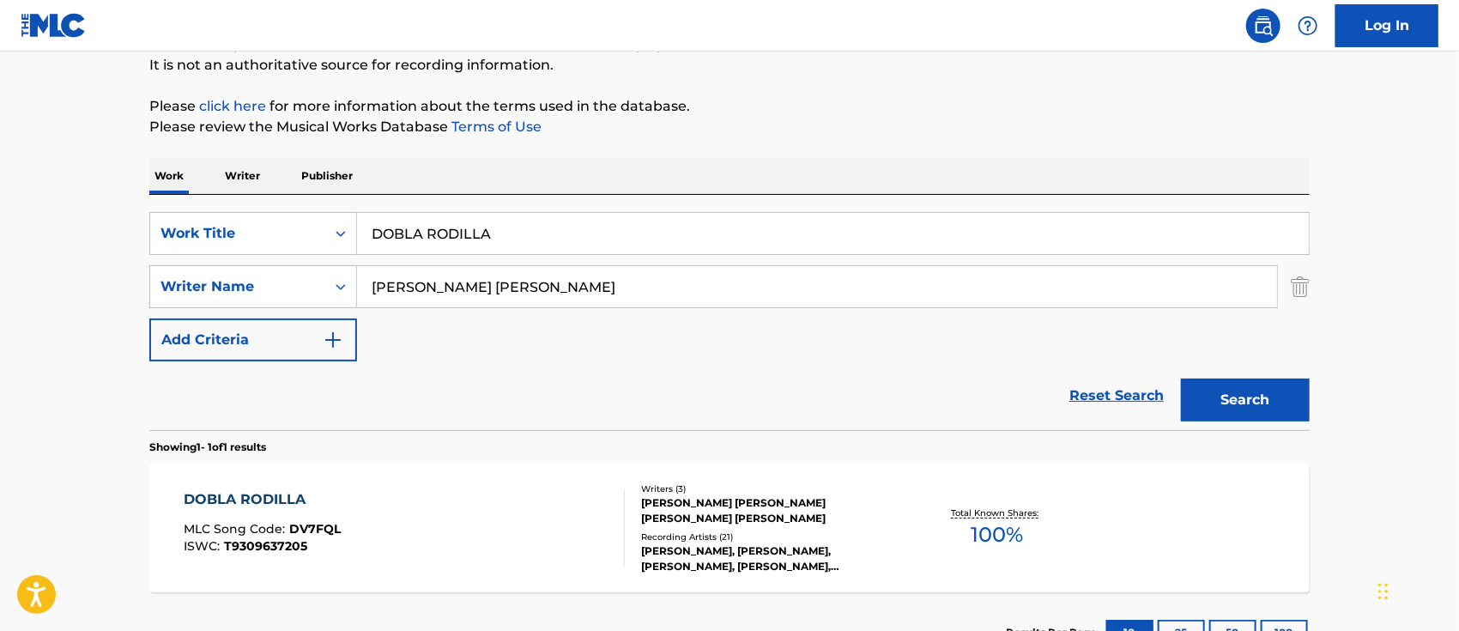
scroll to position [302, 0]
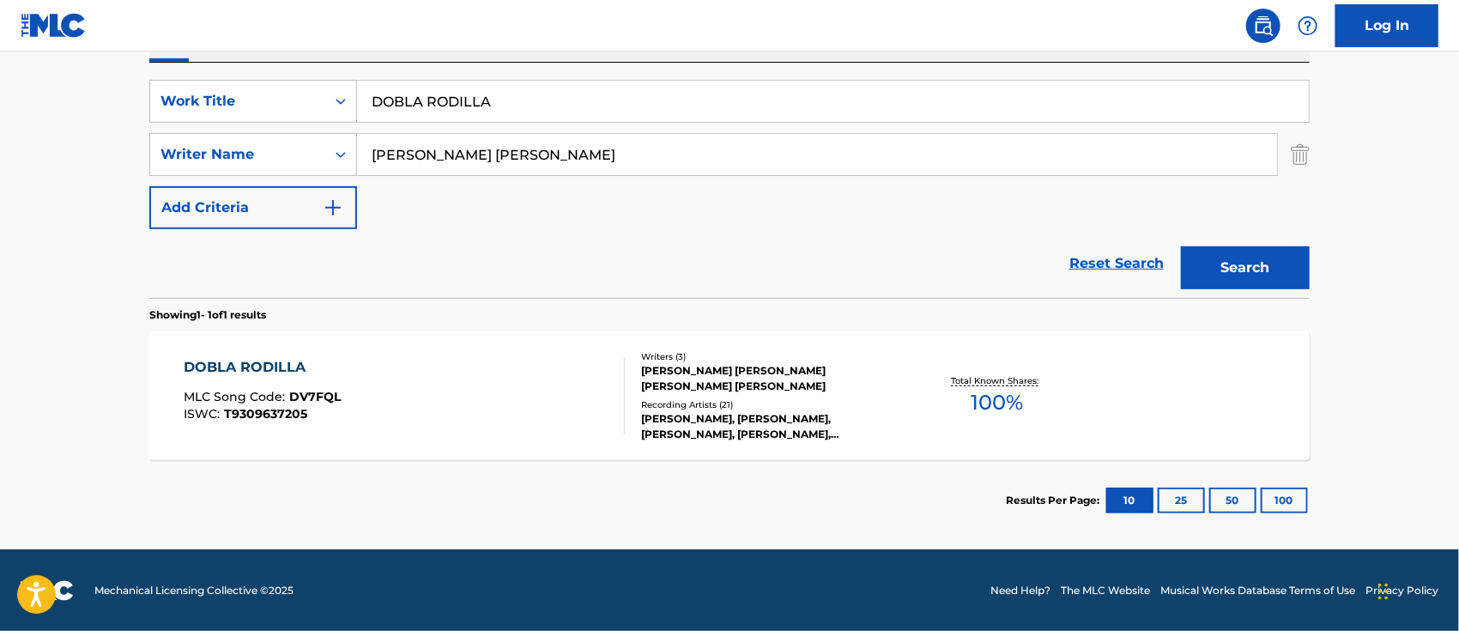
click at [426, 380] on div "DOBLA RODILLA MLC Song Code : DV7FQL ISWC : T9309637205" at bounding box center [404, 395] width 441 height 77
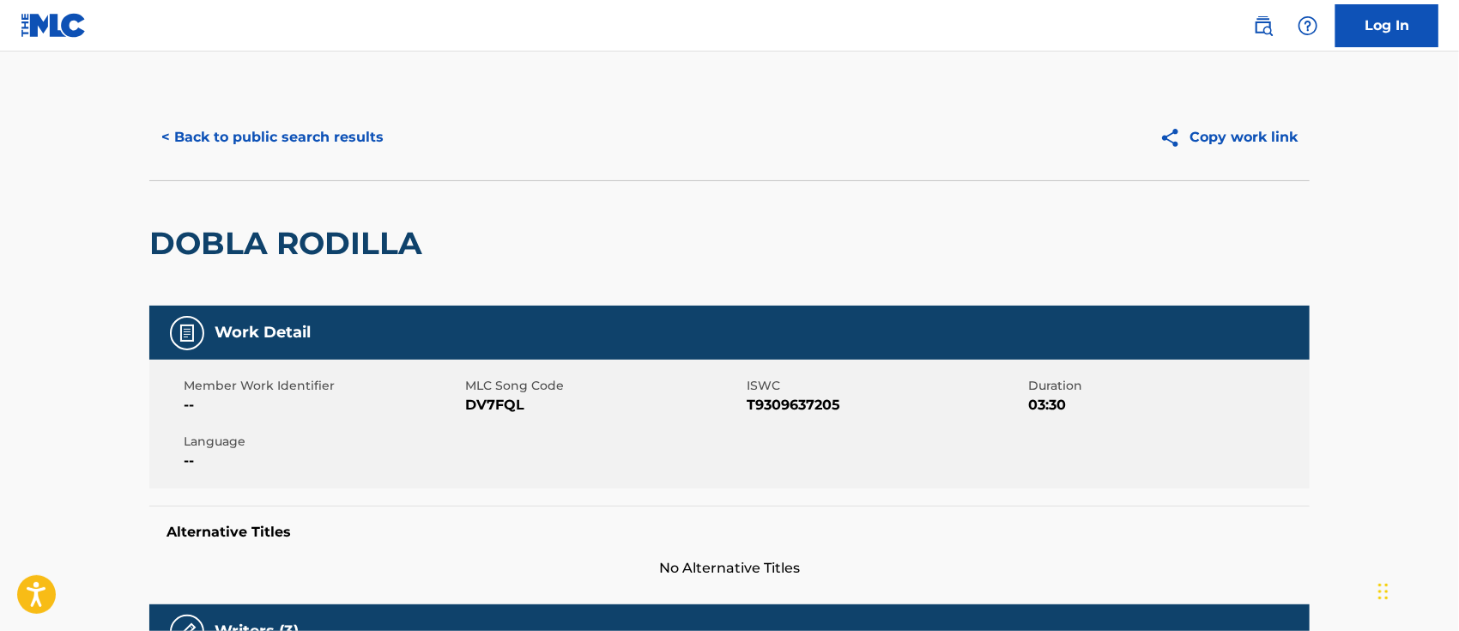
click at [1263, 27] on img at bounding box center [1263, 25] width 21 height 21
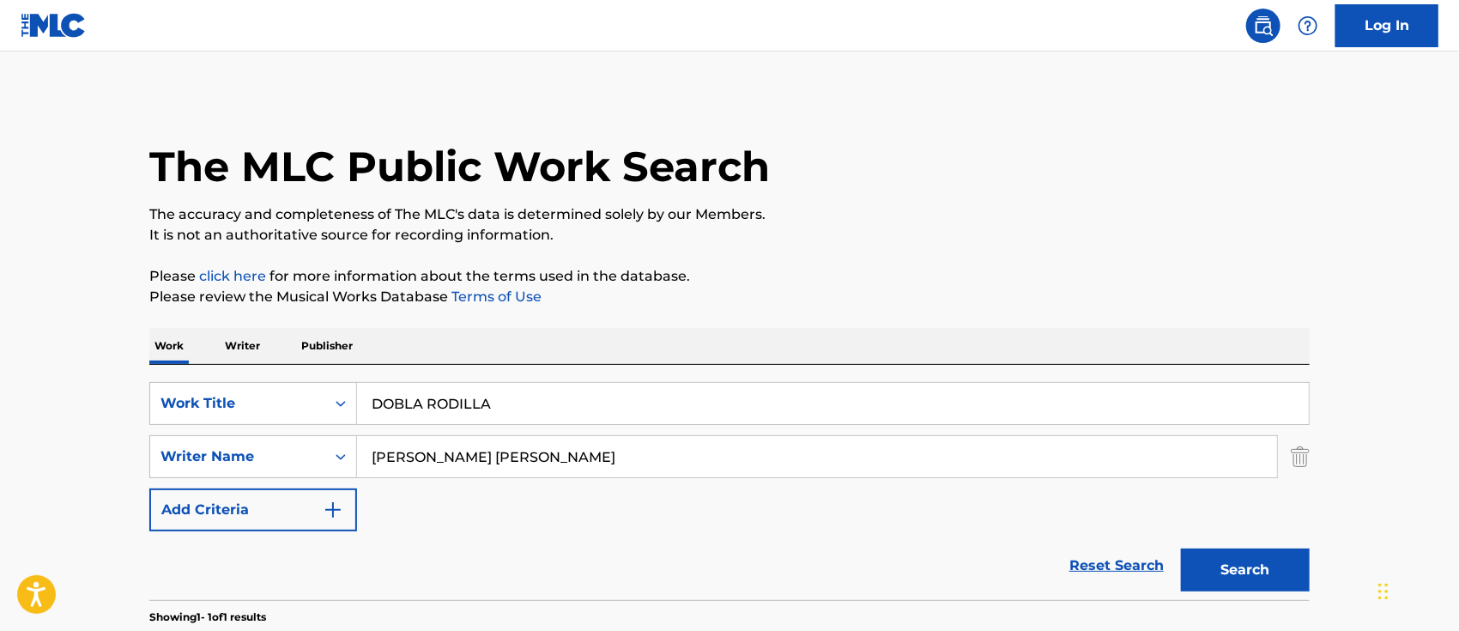
drag, startPoint x: 516, startPoint y: 394, endPoint x: 249, endPoint y: 378, distance: 267.3
click at [258, 378] on div "SearchWithCriteria65c18626-4a4e-4830-98e0-b7bdc0392e3f Work Title DOBLA RODILLA…" at bounding box center [729, 482] width 1160 height 235
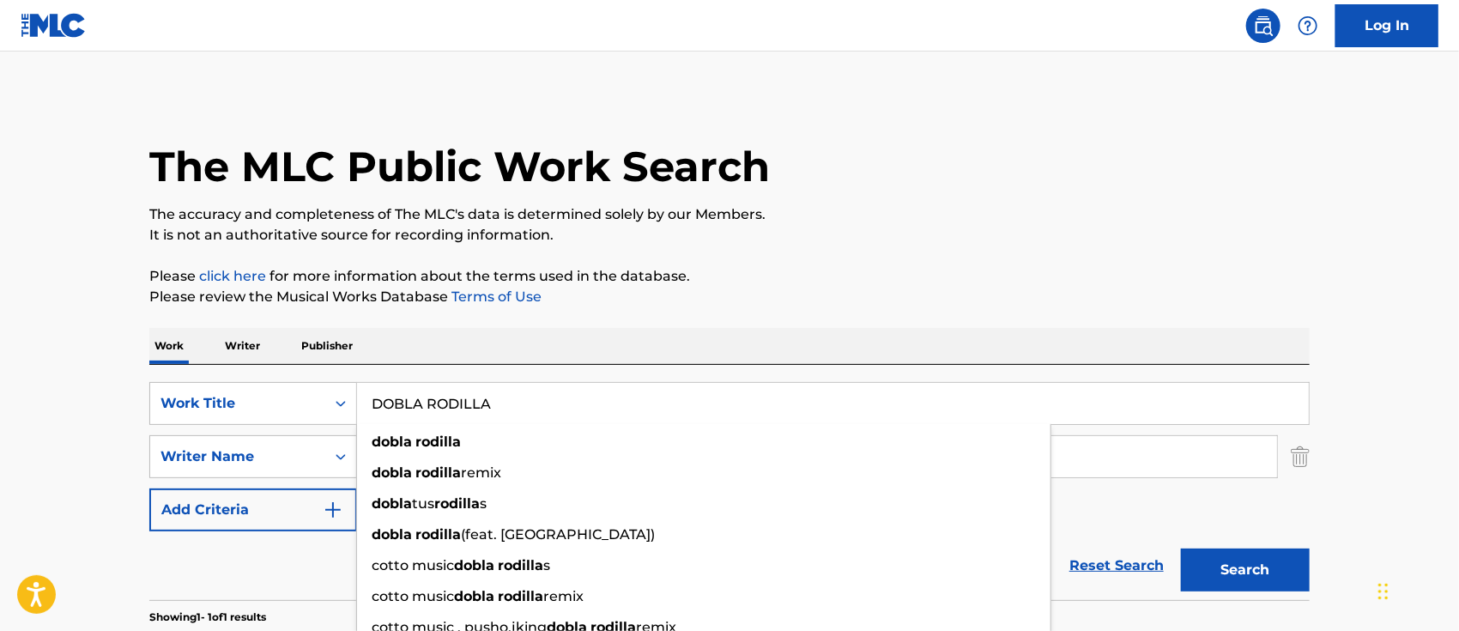
paste input "EL REY INTRO"
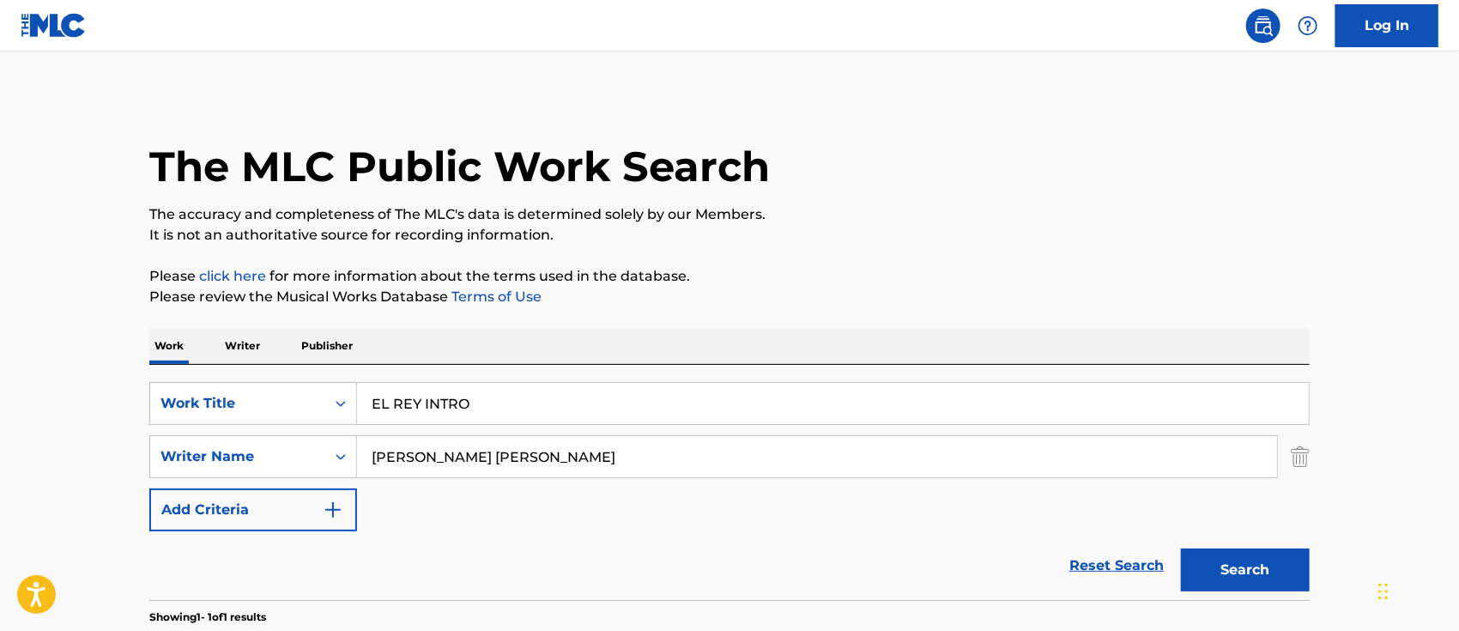
drag, startPoint x: 728, startPoint y: 299, endPoint x: 852, endPoint y: 320, distance: 125.4
click at [731, 299] on p "Please review the Musical Works Database Terms of Use" at bounding box center [729, 297] width 1160 height 21
click at [1217, 553] on button "Search" at bounding box center [1245, 569] width 129 height 43
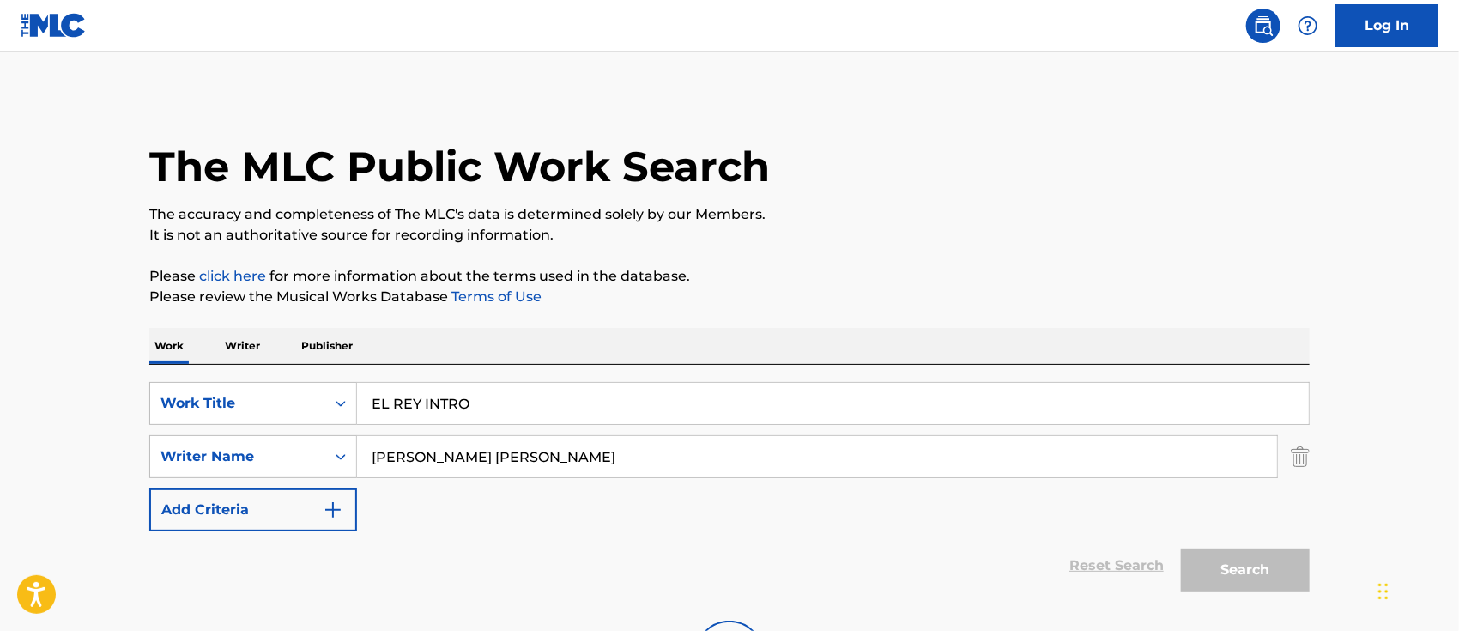
scroll to position [114, 0]
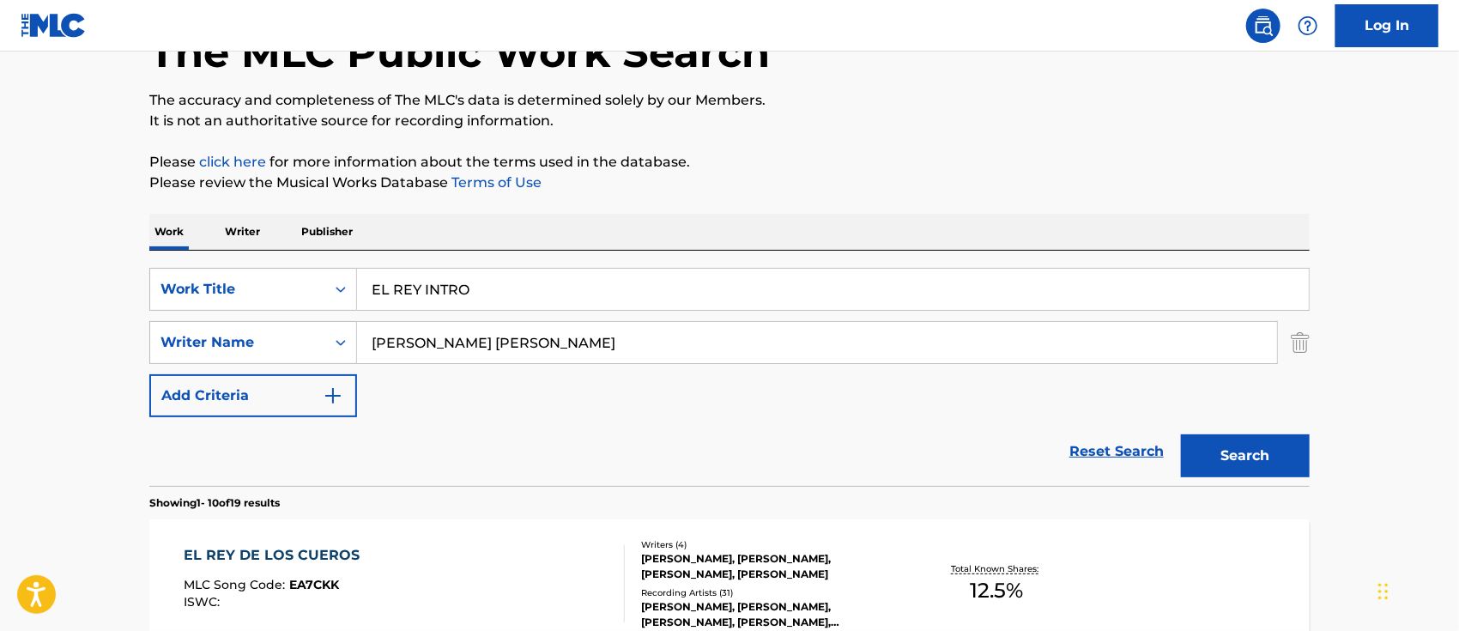
drag, startPoint x: 492, startPoint y: 298, endPoint x: 140, endPoint y: 257, distance: 354.1
paste input "HOOKA"
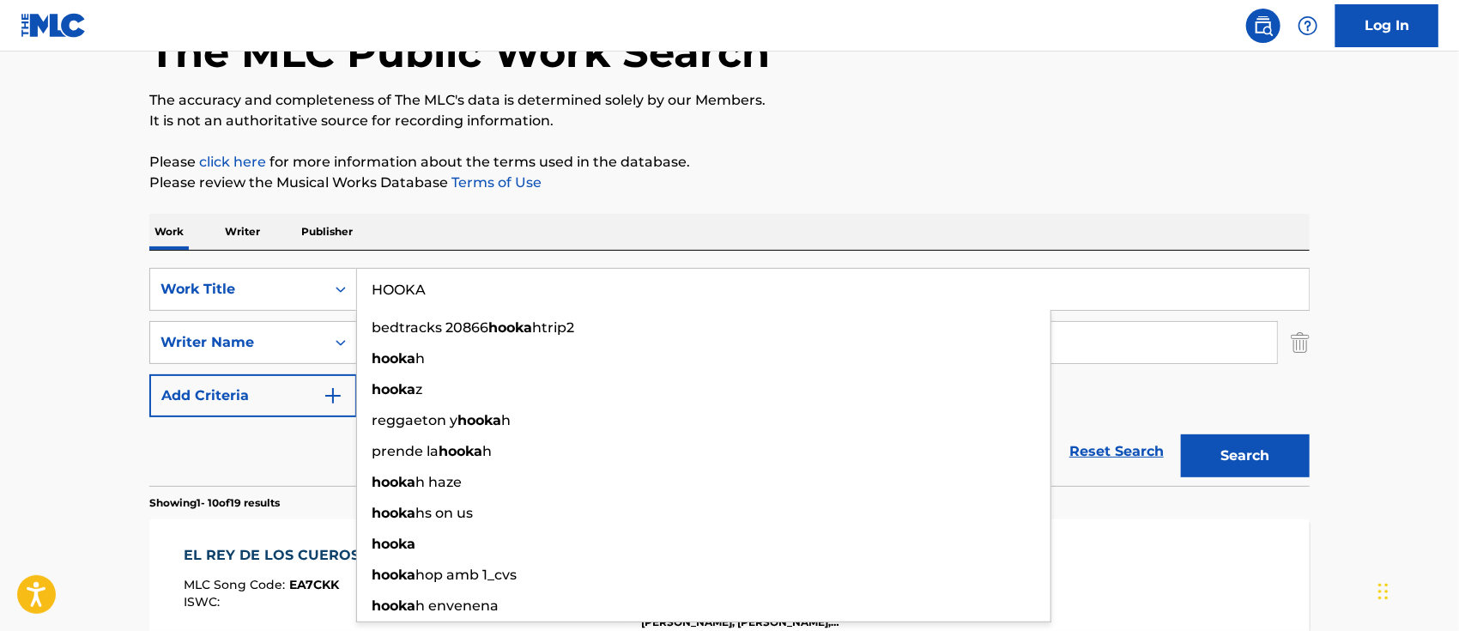
type input "HOOKA"
click at [1271, 454] on button "Search" at bounding box center [1245, 455] width 129 height 43
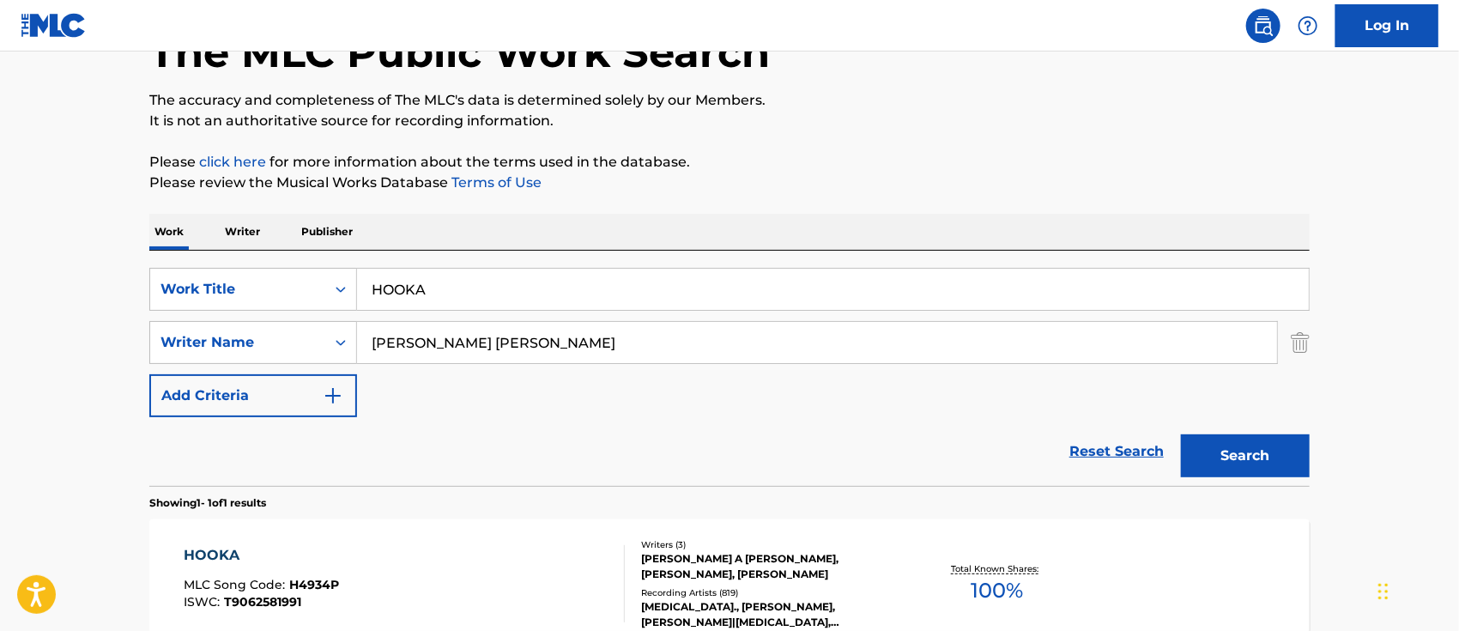
scroll to position [302, 0]
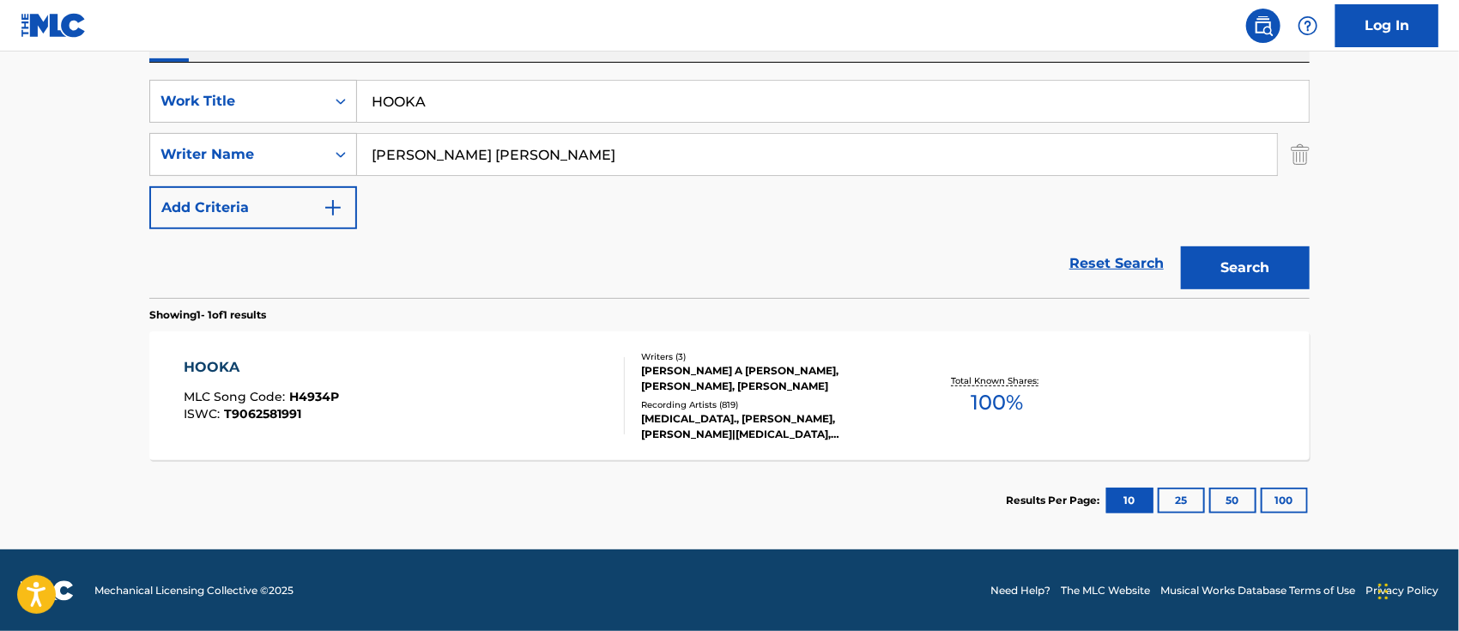
click at [505, 428] on div "HOOKA MLC Song Code : H4934P ISWC : T9062581991" at bounding box center [404, 395] width 441 height 77
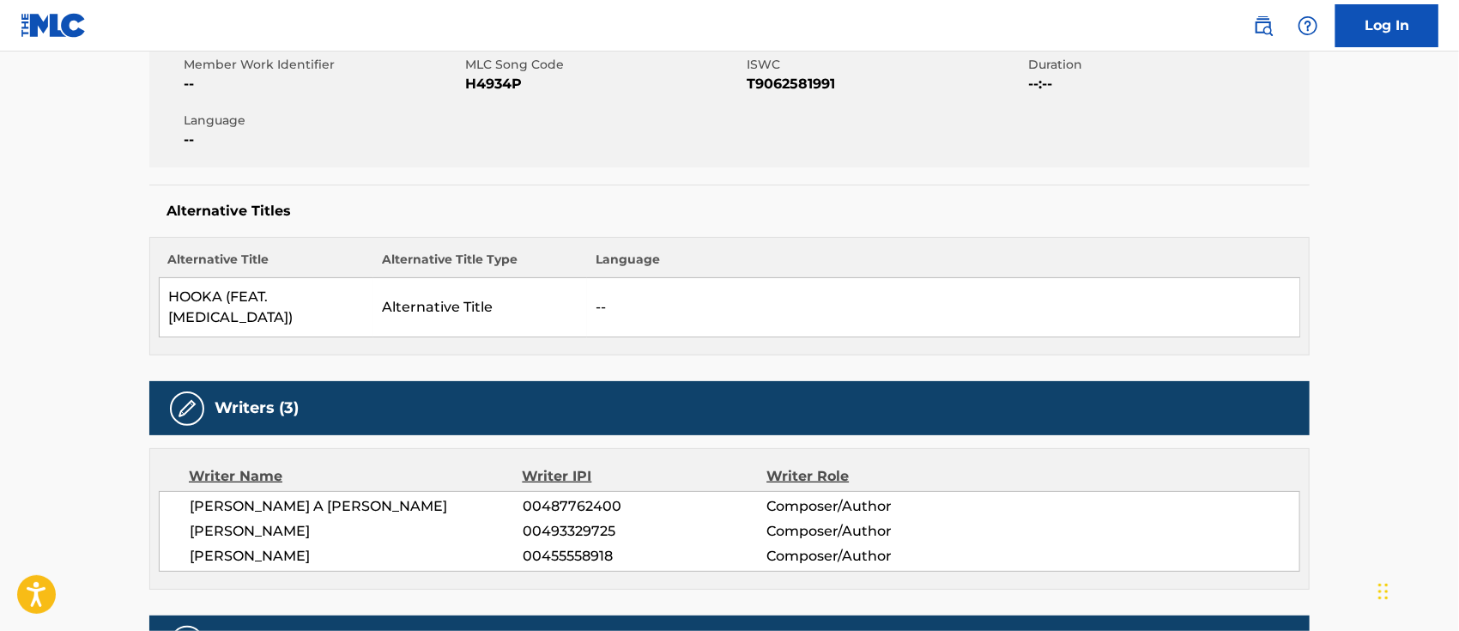
scroll to position [435, 0]
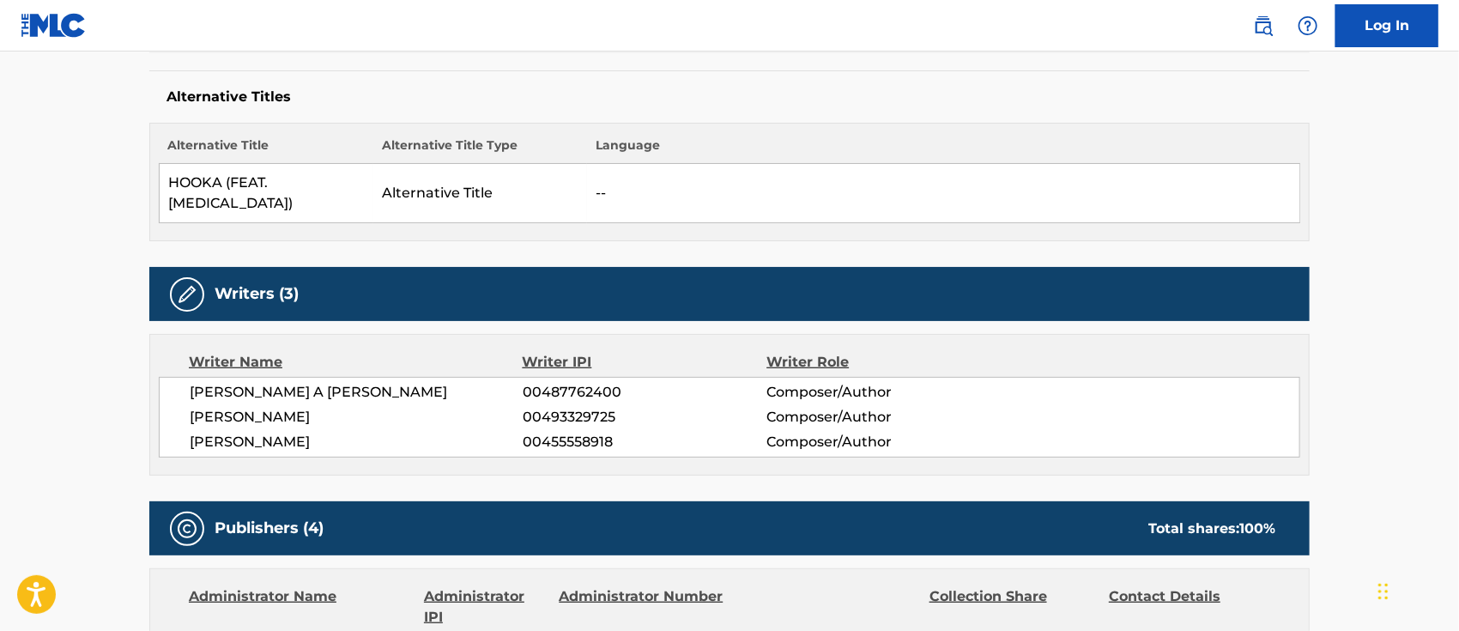
drag, startPoint x: 1457, startPoint y: 148, endPoint x: 1458, endPoint y: 194, distance: 46.3
drag, startPoint x: 1458, startPoint y: 190, endPoint x: 1462, endPoint y: 215, distance: 26.1
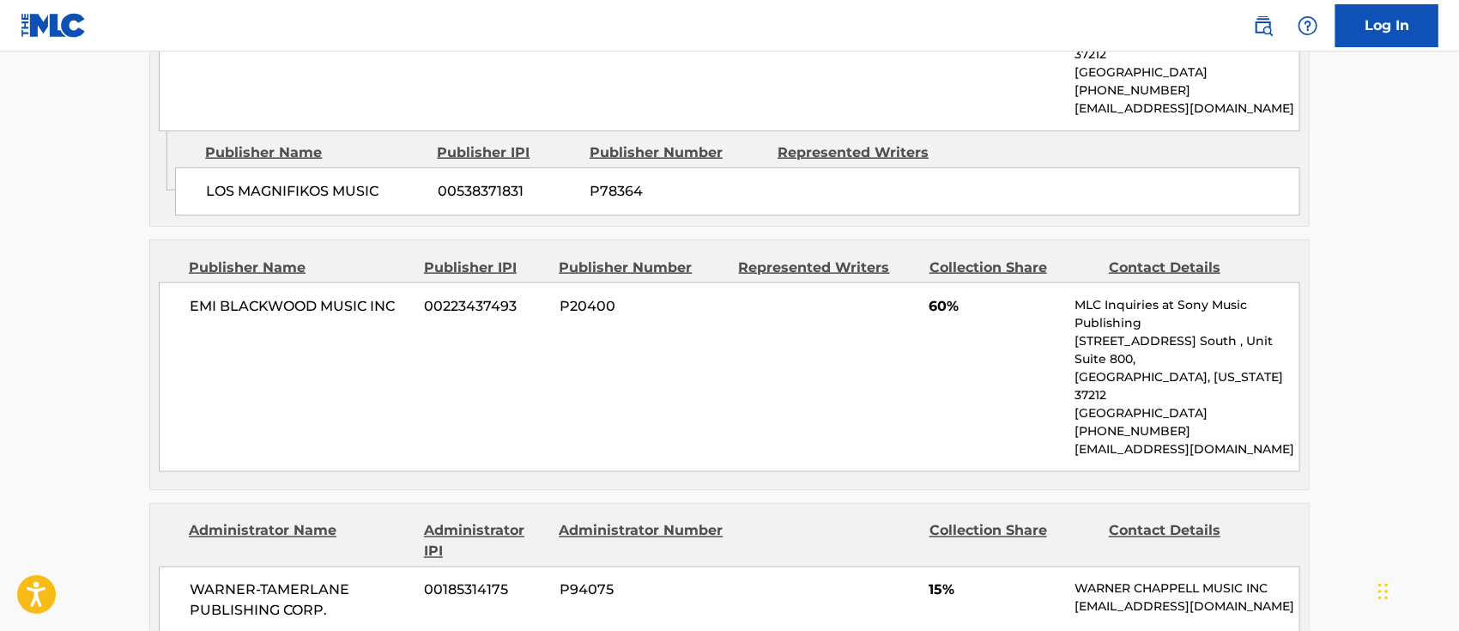
scroll to position [1353, 0]
